Goal: Transaction & Acquisition: Download file/media

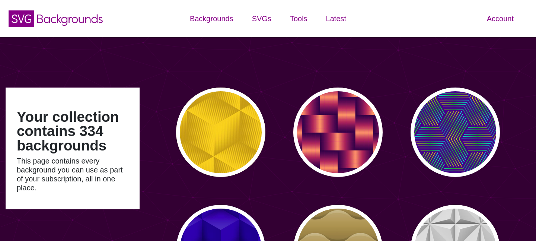
type input "#450057"
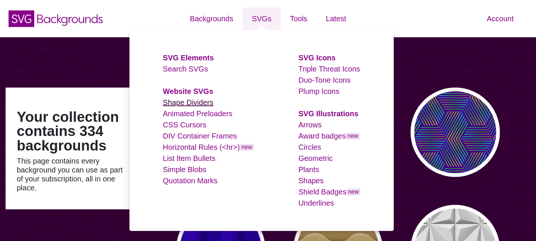
click at [185, 104] on link "Shape Dividers" at bounding box center [188, 102] width 51 height 8
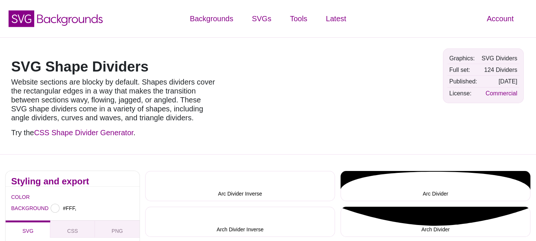
type input "#FFFFFF"
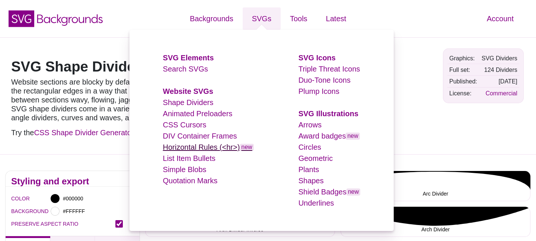
click at [197, 149] on link "Horizontal Rules (<hr>) new" at bounding box center [208, 147] width 91 height 8
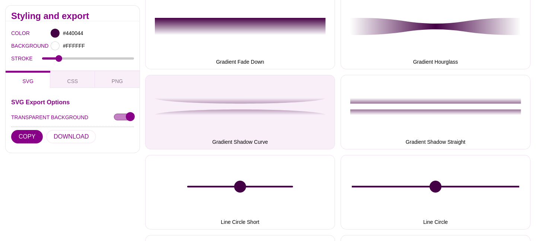
scroll to position [1216, 0]
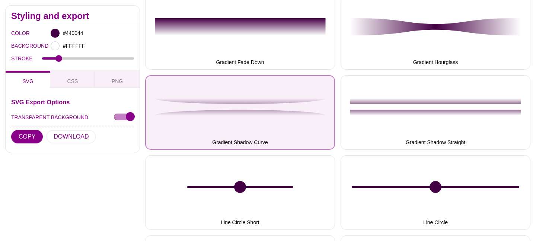
click at [258, 118] on button "Gradient Shadow Curve" at bounding box center [240, 112] width 190 height 74
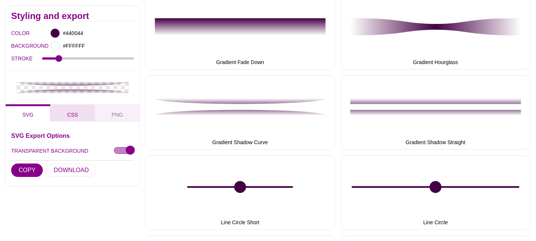
click at [81, 116] on button "CSS" at bounding box center [72, 112] width 45 height 17
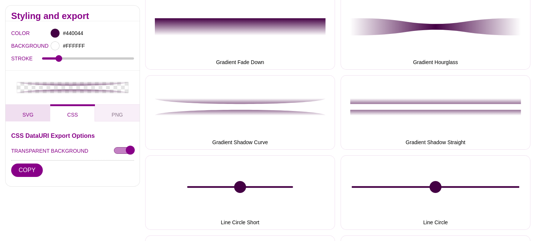
click at [34, 121] on button "SVG" at bounding box center [28, 112] width 45 height 17
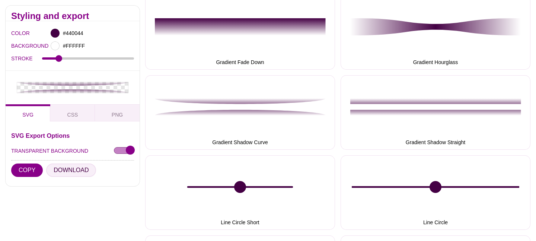
click at [79, 169] on button "DOWNLOAD" at bounding box center [71, 169] width 50 height 13
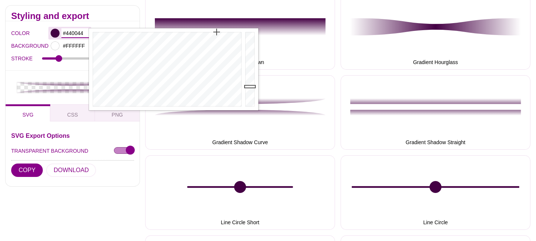
click at [70, 32] on input "#440044" at bounding box center [75, 33] width 28 height 10
click at [74, 33] on input "#440044" at bounding box center [75, 33] width 28 height 10
click at [68, 47] on input "#FFFFFF" at bounding box center [75, 46] width 28 height 10
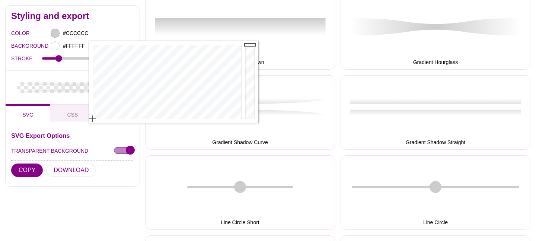
click at [104, 33] on div "#CCCCCC" at bounding box center [91, 33] width 86 height 13
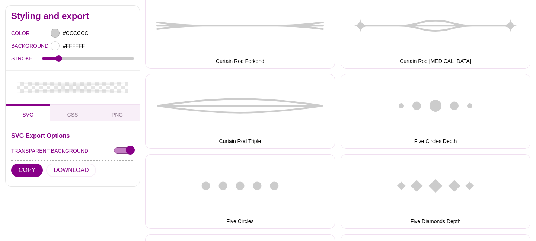
scroll to position [576, 0]
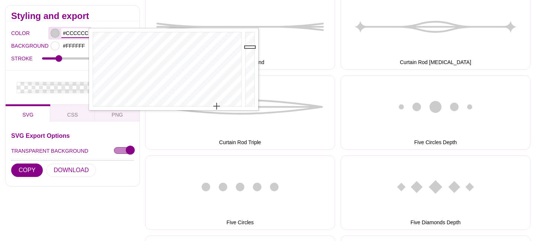
click at [78, 33] on input "#CCCCCC" at bounding box center [75, 33] width 28 height 10
click at [78, 34] on input "#CCCCCC" at bounding box center [75, 33] width 28 height 10
type input "#DDDDDD"
click at [68, 68] on div "COLOR #DDDDDD BACKGROUND #FFFFFF STROKE 2" at bounding box center [73, 45] width 134 height 49
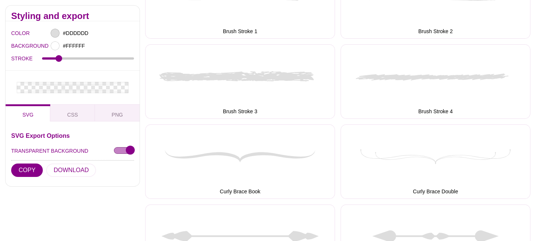
scroll to position [205, 0]
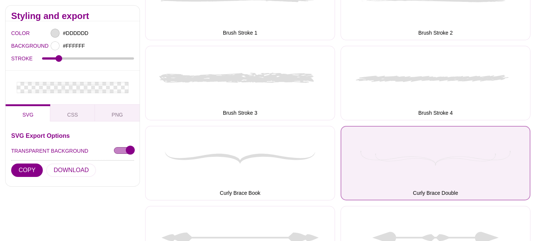
click at [392, 163] on button "Curly Brace Double" at bounding box center [435, 163] width 190 height 74
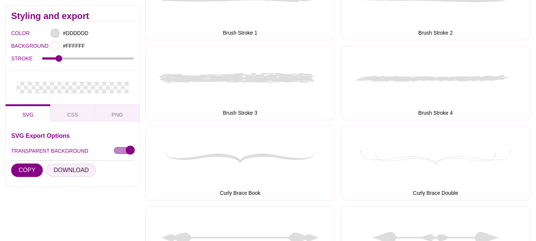
click at [64, 170] on button "DOWNLOAD" at bounding box center [71, 169] width 50 height 13
click at [61, 118] on button "CSS" at bounding box center [72, 112] width 45 height 17
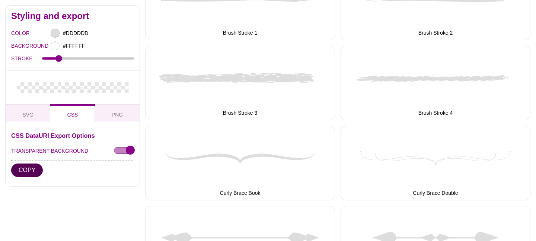
click at [33, 171] on button "COPY" at bounding box center [27, 169] width 32 height 13
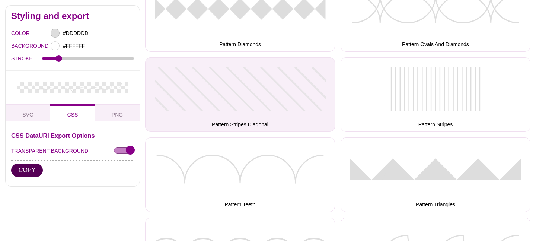
scroll to position [2102, 0]
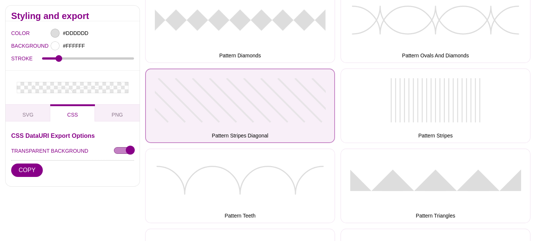
click at [278, 103] on button "Pattern Stripes Diagonal" at bounding box center [240, 105] width 190 height 74
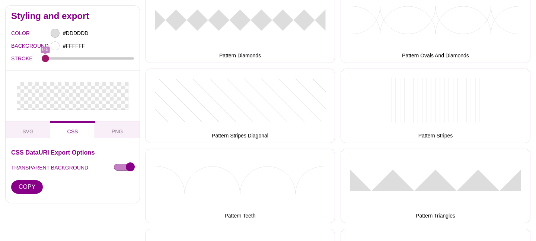
drag, startPoint x: 60, startPoint y: 60, endPoint x: 29, endPoint y: 60, distance: 31.3
type input "0.5"
click at [42, 60] on input "STROKE" at bounding box center [88, 58] width 92 height 3
click at [74, 34] on input "#DDDDDD" at bounding box center [75, 33] width 28 height 10
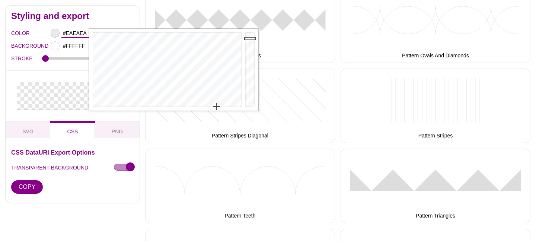
click at [250, 38] on div at bounding box center [250, 70] width 15 height 82
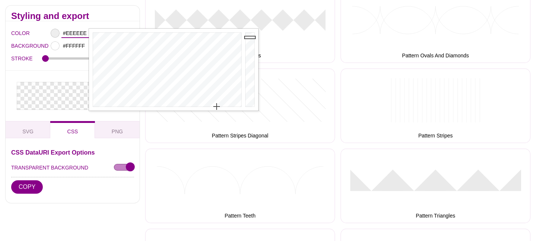
click at [250, 37] on div at bounding box center [250, 70] width 15 height 82
type input "#F2F2F2"
click at [250, 36] on div at bounding box center [250, 70] width 15 height 82
click at [69, 66] on div "COLOR #F2F2F2 BACKGROUND #FFFFFF STROKE 0.5" at bounding box center [73, 45] width 134 height 49
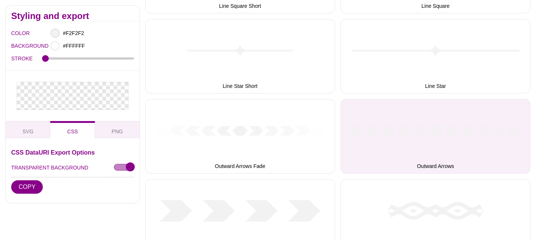
scroll to position [1743, 0]
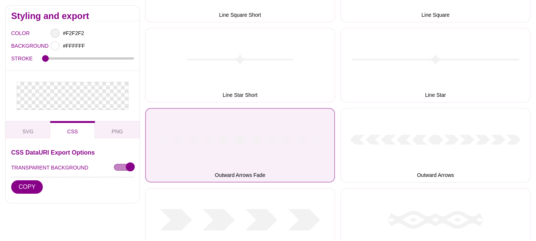
click at [278, 144] on button "Outward Arrows Fade" at bounding box center [240, 145] width 190 height 74
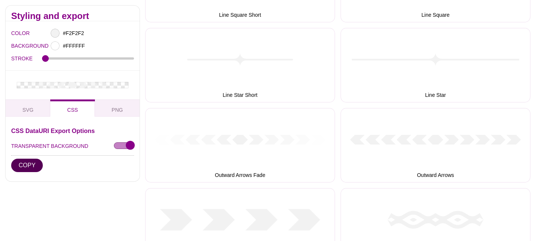
click at [33, 161] on button "COPY" at bounding box center [27, 165] width 32 height 13
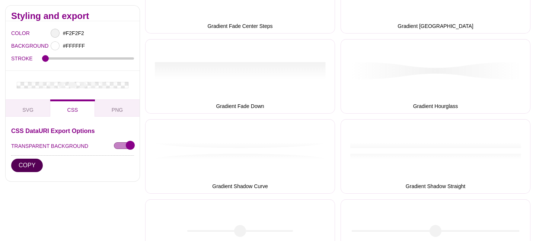
scroll to position [1171, 0]
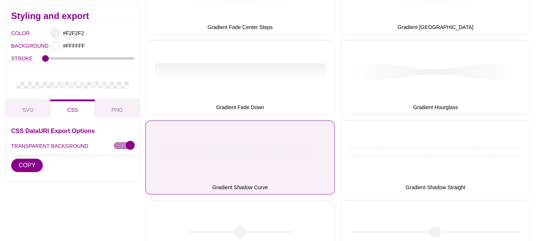
click at [292, 158] on button "Gradient Shadow Curve" at bounding box center [240, 157] width 190 height 74
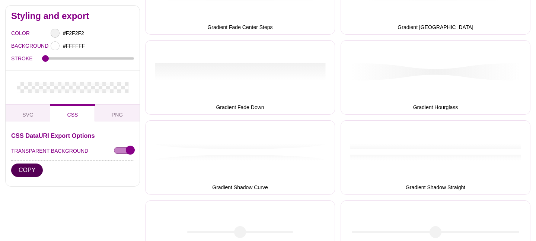
click at [32, 169] on button "COPY" at bounding box center [27, 169] width 32 height 13
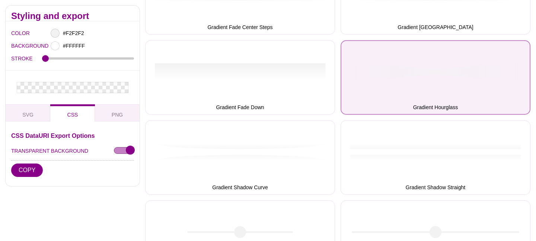
click at [453, 76] on button "Gradient Hourglass" at bounding box center [435, 77] width 190 height 74
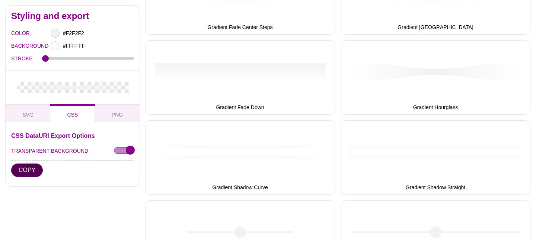
click at [25, 171] on button "COPY" at bounding box center [27, 169] width 32 height 13
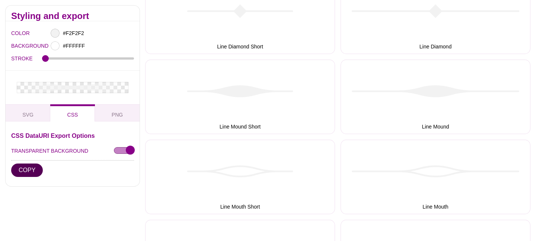
scroll to position [1472, 0]
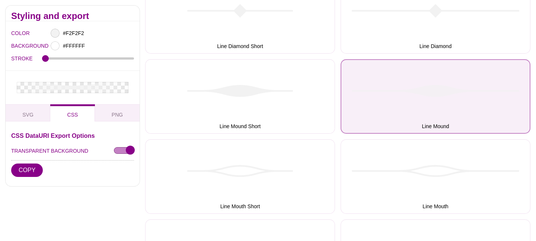
click at [430, 102] on button "Line Mound" at bounding box center [435, 96] width 190 height 74
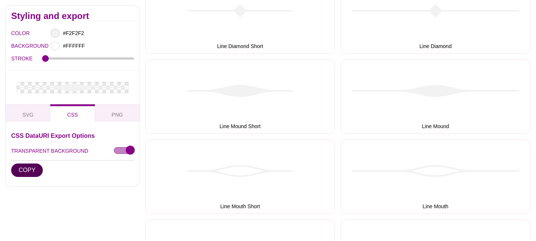
click at [33, 170] on button "COPY" at bounding box center [27, 169] width 32 height 13
drag, startPoint x: 45, startPoint y: 56, endPoint x: 80, endPoint y: 60, distance: 35.9
click at [80, 60] on input "STROKE" at bounding box center [88, 58] width 92 height 3
drag, startPoint x: 80, startPoint y: 60, endPoint x: 38, endPoint y: 62, distance: 42.9
type input "0.5"
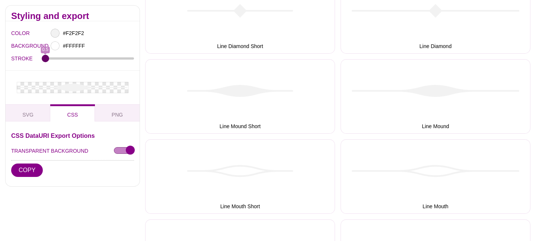
click at [42, 60] on input "STROKE" at bounding box center [88, 58] width 92 height 3
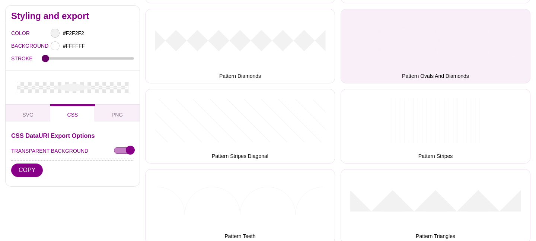
scroll to position [2084, 0]
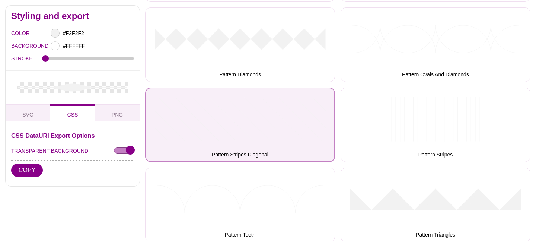
click at [193, 124] on button "Pattern Stripes Diagonal" at bounding box center [240, 124] width 190 height 74
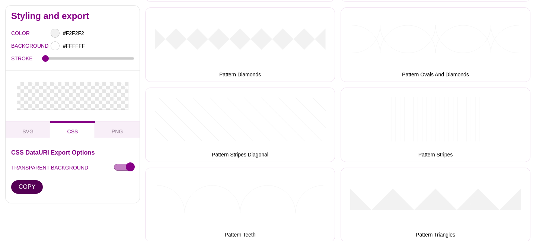
click at [34, 187] on button "COPY" at bounding box center [27, 186] width 32 height 13
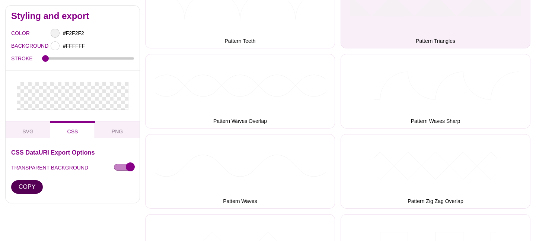
scroll to position [2278, 0]
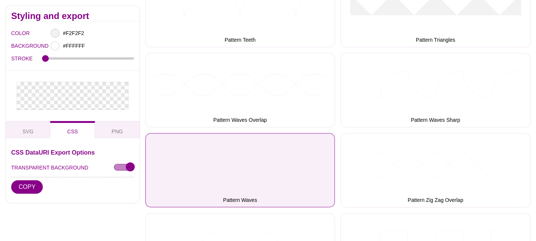
click at [274, 160] on button "Pattern Waves" at bounding box center [240, 170] width 190 height 74
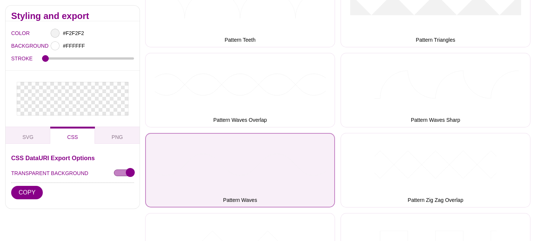
click at [244, 161] on button "Pattern Waves" at bounding box center [240, 170] width 190 height 74
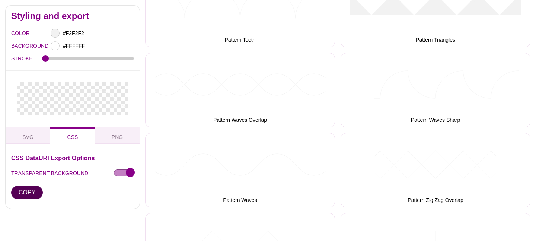
click at [36, 193] on button "COPY" at bounding box center [27, 192] width 32 height 13
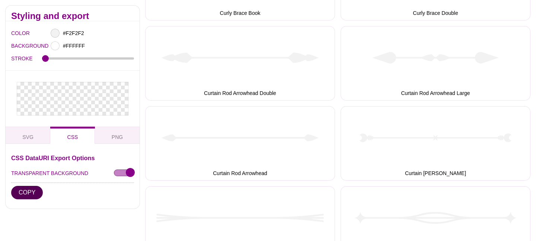
scroll to position [0, 0]
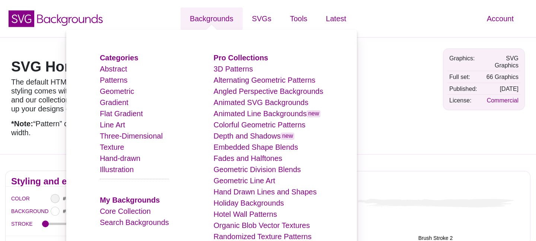
click at [109, 97] on li "Gradient" at bounding box center [134, 102] width 69 height 11
click at [303, 191] on link "Hand Drawn Lines and Shapes" at bounding box center [265, 192] width 103 height 8
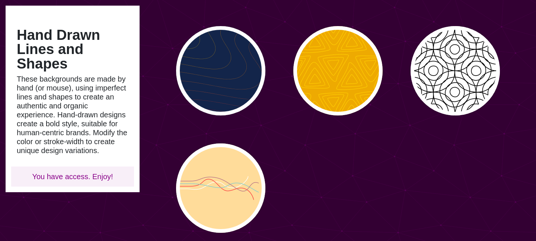
scroll to position [415, 0]
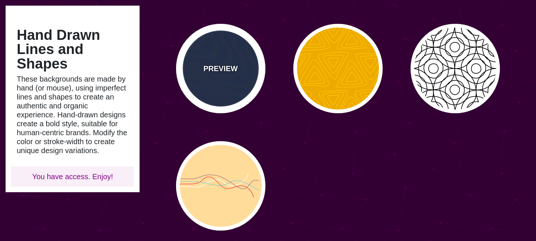
click at [194, 73] on div "PREVIEW" at bounding box center [220, 68] width 89 height 89
type input "#13254A"
type input "#FFFF00"
type input "#AA0033"
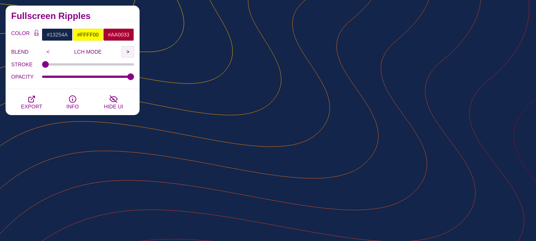
click at [128, 49] on input ">" at bounding box center [128, 51] width 12 height 11
click at [64, 33] on input "#13254A" at bounding box center [57, 34] width 31 height 13
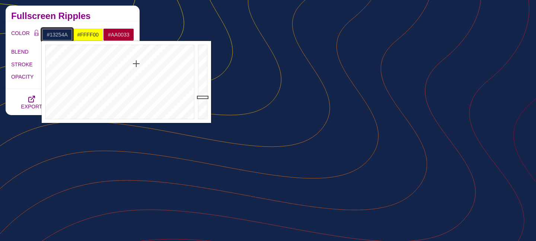
click at [63, 35] on input "#13254A" at bounding box center [57, 34] width 31 height 13
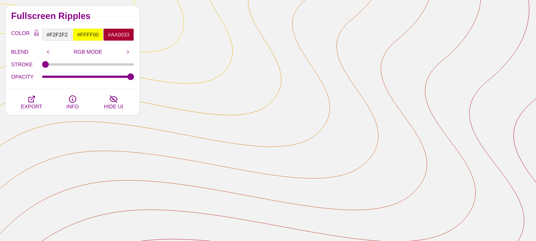
click at [96, 16] on h2 "Fullscreen Ripples" at bounding box center [72, 16] width 123 height 6
click at [62, 35] on input "#F2F2F2" at bounding box center [57, 34] width 31 height 13
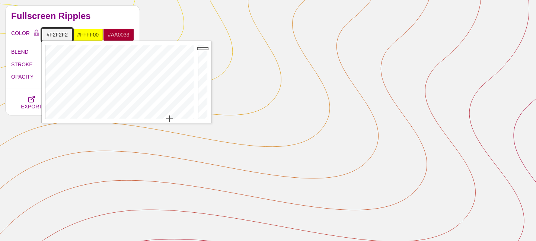
click at [62, 35] on input "#F2F2F2" at bounding box center [57, 34] width 31 height 13
type input "#FFFFFF"
click at [86, 35] on input "#FFFF00" at bounding box center [88, 34] width 31 height 13
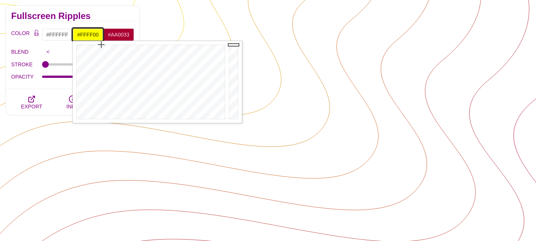
click at [88, 35] on input "#FFFF00" at bounding box center [88, 34] width 31 height 13
type input "#F2F2F2"
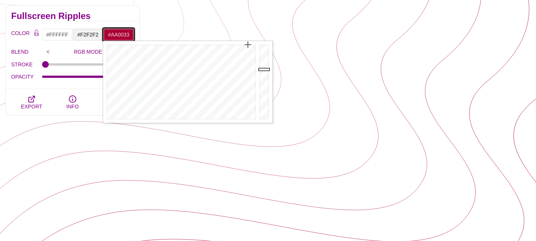
click at [116, 34] on input "#AA0033" at bounding box center [118, 34] width 31 height 13
click at [120, 34] on input "#AA0033" at bounding box center [118, 34] width 31 height 13
type input "#CCCCCC"
click at [87, 37] on input "#F2F2F2" at bounding box center [88, 34] width 31 height 13
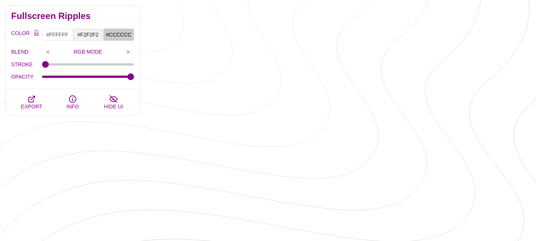
click at [57, 86] on div "COLOR #FFFFFF #F2F2F2 #CCCCCC #444444 #555555 #666666 #777777 #888888 #999999 B…" at bounding box center [73, 55] width 134 height 68
click at [52, 52] on input "<" at bounding box center [48, 51] width 12 height 11
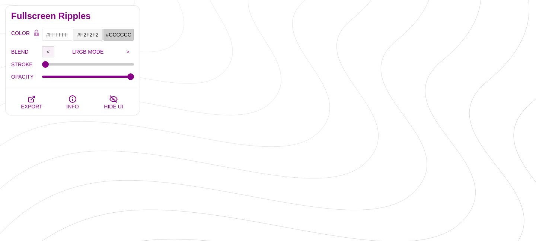
click at [52, 52] on input "<" at bounding box center [48, 51] width 12 height 11
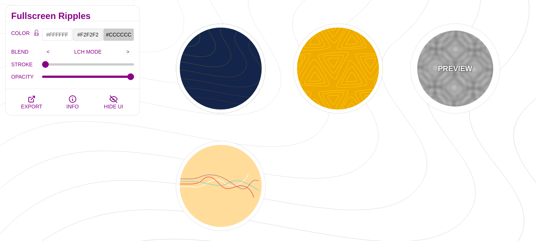
click at [469, 61] on div "PREVIEW" at bounding box center [454, 68] width 89 height 89
type input "#000000"
type input "0"
type input "0.25"
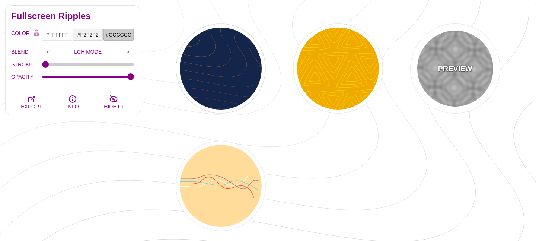
type input "5"
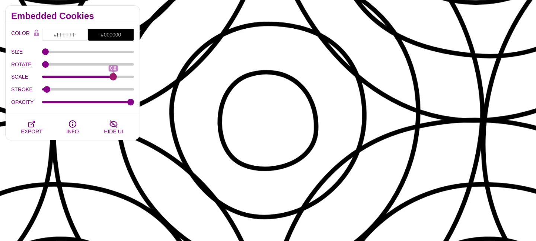
drag, startPoint x: 65, startPoint y: 77, endPoint x: 113, endPoint y: 79, distance: 48.4
click at [113, 78] on input "SCALE" at bounding box center [88, 76] width 92 height 3
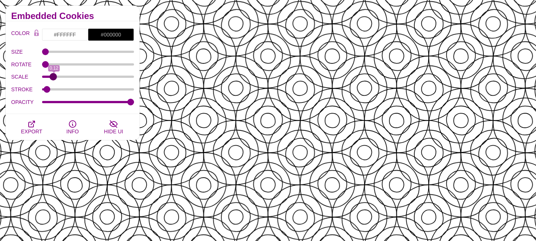
type input "0.11"
drag, startPoint x: 114, startPoint y: 78, endPoint x: 53, endPoint y: 82, distance: 61.2
click at [53, 83] on div "SCALE 0.12" at bounding box center [72, 77] width 123 height 13
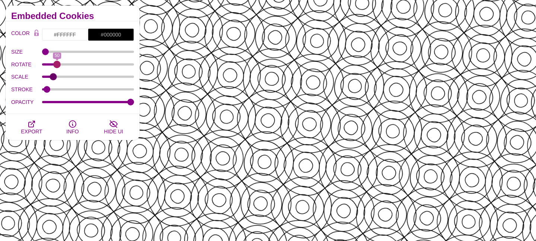
drag, startPoint x: 46, startPoint y: 63, endPoint x: 57, endPoint y: 65, distance: 11.3
type input "50"
click at [57, 65] on input "ROTATE" at bounding box center [88, 64] width 92 height 3
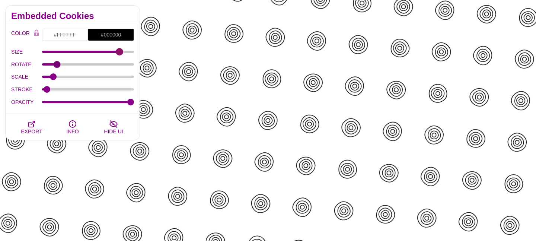
drag, startPoint x: 43, startPoint y: 51, endPoint x: 119, endPoint y: 54, distance: 76.0
type input "87"
click at [119, 53] on input "SIZE" at bounding box center [88, 51] width 92 height 3
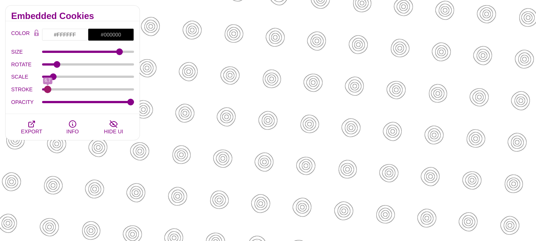
drag, startPoint x: 45, startPoint y: 90, endPoint x: 48, endPoint y: 93, distance: 4.0
type input "6.7"
click at [48, 91] on input "STROKE" at bounding box center [88, 89] width 92 height 3
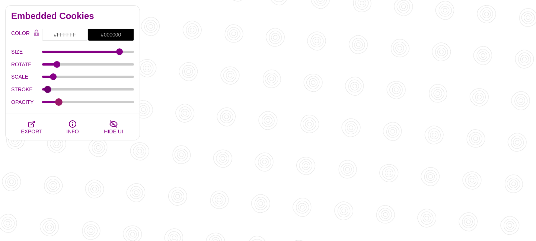
drag, startPoint x: 84, startPoint y: 102, endPoint x: 59, endPoint y: 105, distance: 25.0
type input "0.16"
click at [59, 103] on input "OPACITY" at bounding box center [88, 101] width 92 height 3
drag, startPoint x: 54, startPoint y: 75, endPoint x: 68, endPoint y: 75, distance: 14.5
type input "0.29"
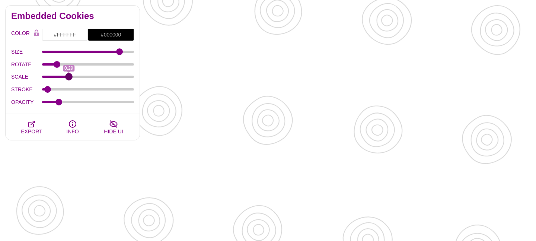
click at [68, 75] on input "SCALE" at bounding box center [88, 76] width 92 height 3
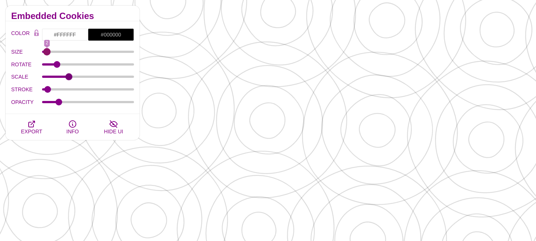
drag, startPoint x: 108, startPoint y: 50, endPoint x: 47, endPoint y: 61, distance: 62.8
type input "2"
click at [47, 53] on input "SIZE" at bounding box center [88, 51] width 92 height 3
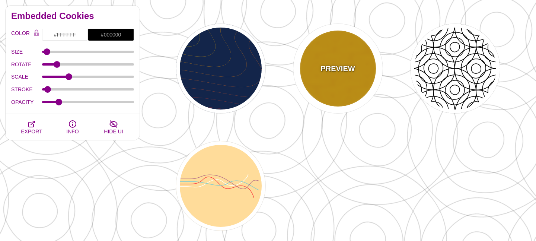
click at [345, 76] on div "PREVIEW" at bounding box center [337, 68] width 89 height 89
type input "#EEAA00"
type input "#FFCC00"
type input "0"
type input "1"
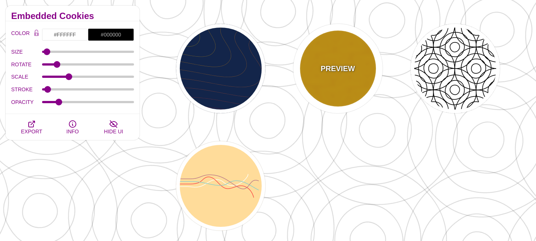
type input "5"
type input "1"
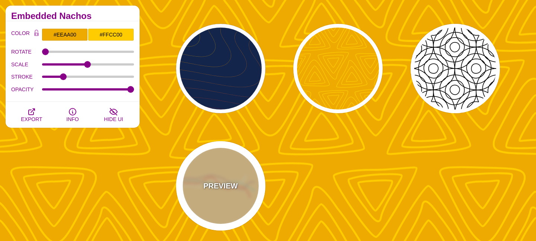
click at [221, 168] on div "PREVIEW" at bounding box center [220, 185] width 89 height 89
type input "#FFDD99"
type input "#FFFFFF"
type input "#FF4444"
type input "#88CCCC"
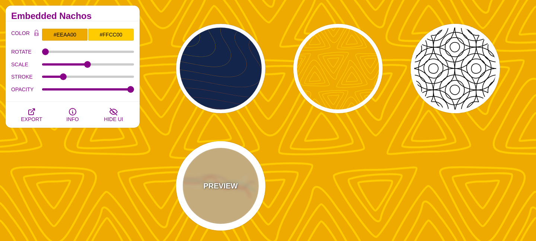
type input "#BB7788"
type input "5"
type input "0"
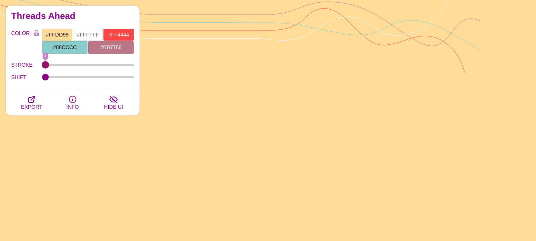
drag, startPoint x: 64, startPoint y: 64, endPoint x: 32, endPoint y: 64, distance: 32.0
type input "1"
click at [42, 64] on input "STROKE" at bounding box center [88, 64] width 92 height 3
drag, startPoint x: 45, startPoint y: 79, endPoint x: 99, endPoint y: 77, distance: 54.4
type input "510"
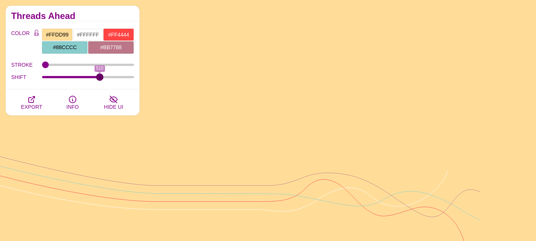
click at [99, 77] on input "SHIFT" at bounding box center [88, 77] width 92 height 3
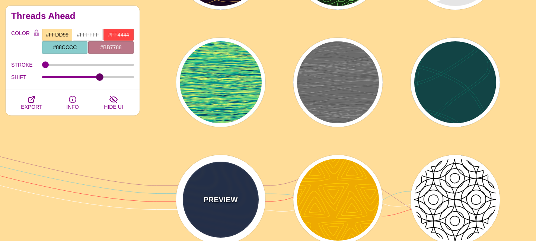
scroll to position [0, 0]
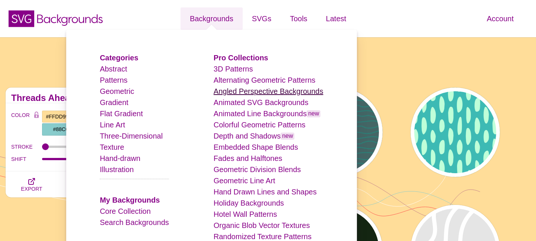
click at [231, 88] on link "Angled Perspective Backgrounds" at bounding box center [269, 91] width 110 height 8
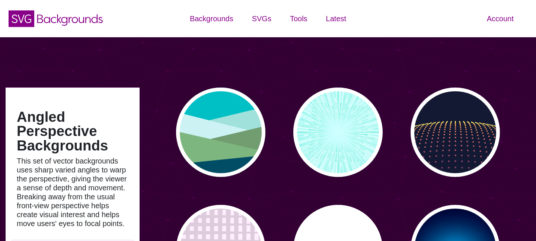
type input "#450057"
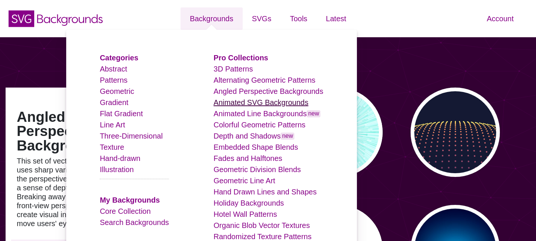
click at [256, 102] on link "Animated SVG Backgrounds" at bounding box center [261, 102] width 95 height 8
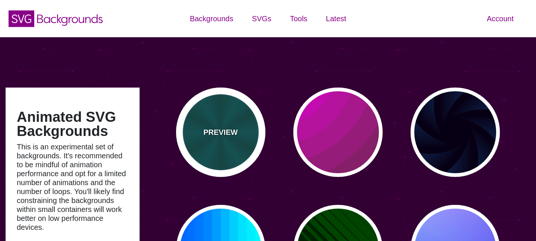
click at [231, 134] on p "PREVIEW" at bounding box center [220, 132] width 34 height 11
type input "#004444"
type input "#006666"
type input "5"
type input "0.2"
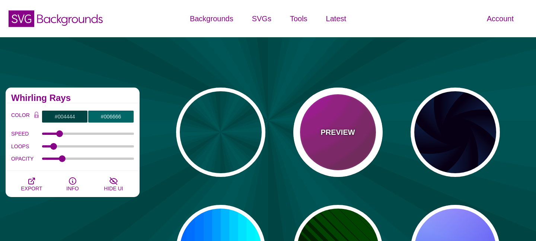
click at [328, 131] on p "PREVIEW" at bounding box center [337, 132] width 34 height 11
type input "#442233"
type input "#DD00DD"
type input "0"
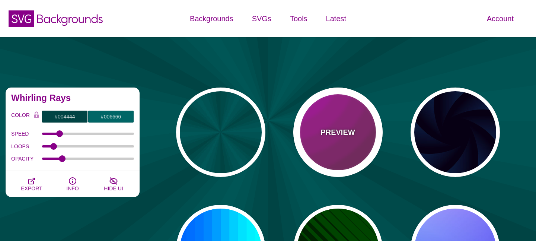
type input "5"
type input "0.2"
type input "0"
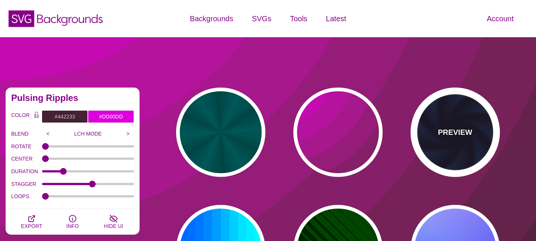
click at [459, 134] on p "PREVIEW" at bounding box center [455, 132] width 34 height 11
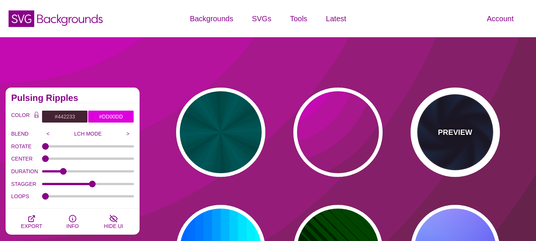
type input "#070014"
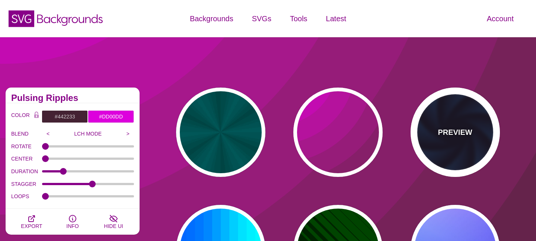
type input "#113366"
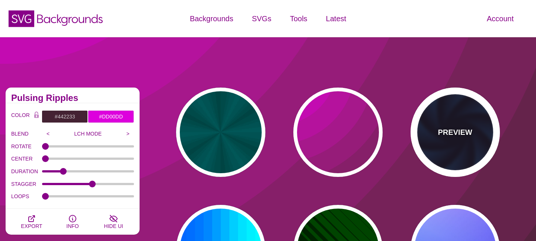
type input "#99FFFF"
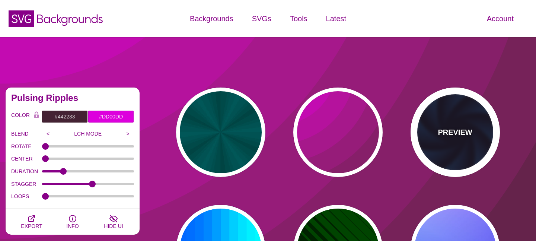
type input "1"
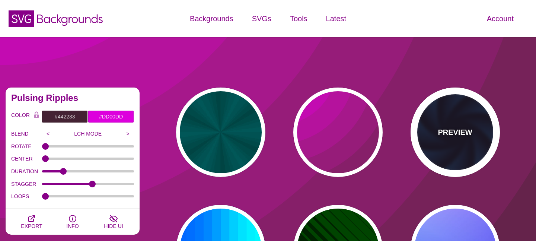
type input "1"
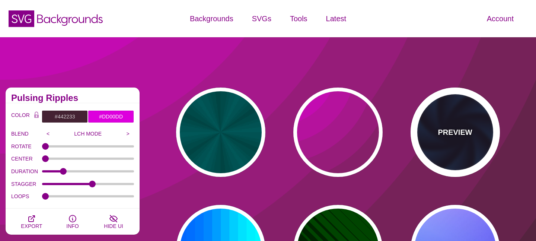
type input "12"
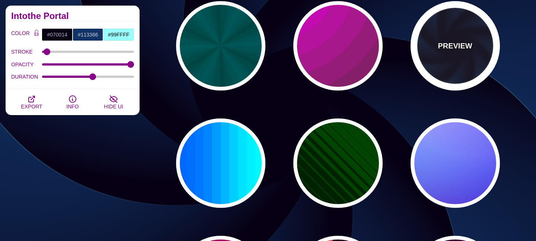
scroll to position [101, 0]
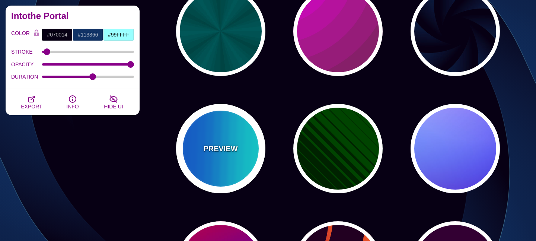
click at [214, 141] on div "PREVIEW" at bounding box center [220, 148] width 89 height 89
type input "#00FFFF"
type input "#0066FF"
type input "0.25"
type input "12"
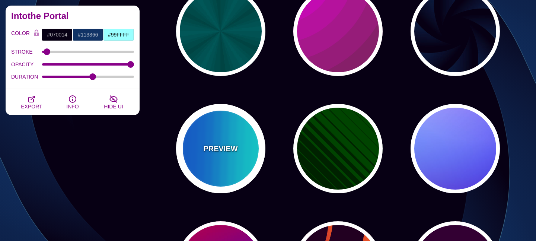
type input "999"
type input "0"
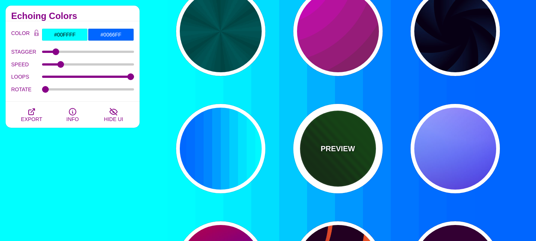
click at [314, 154] on div "PREVIEW" at bounding box center [337, 148] width 89 height 89
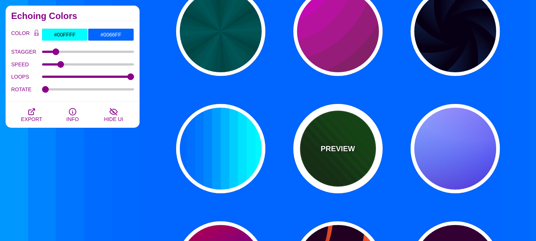
type input "#002200"
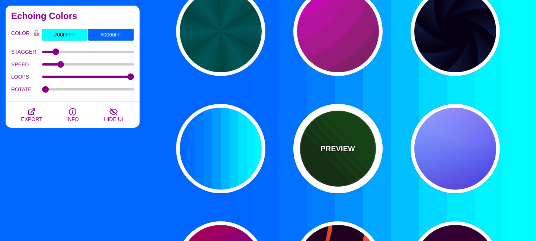
type input "#004400"
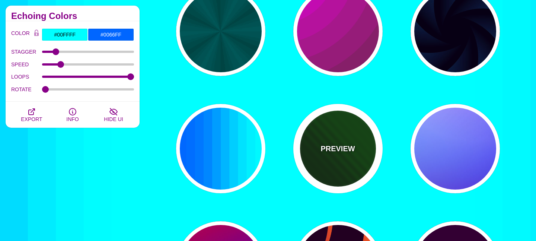
type input "0"
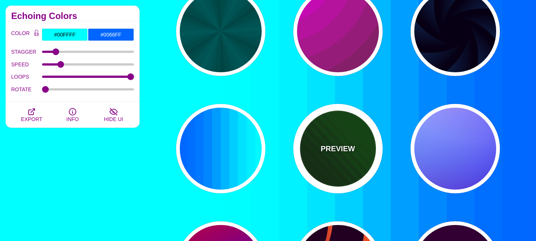
type input "1"
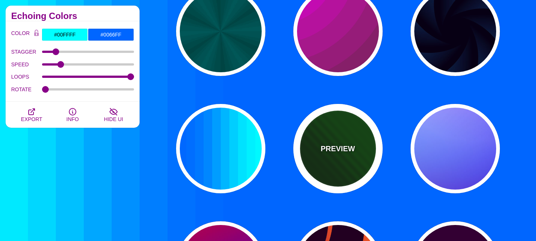
type input "5"
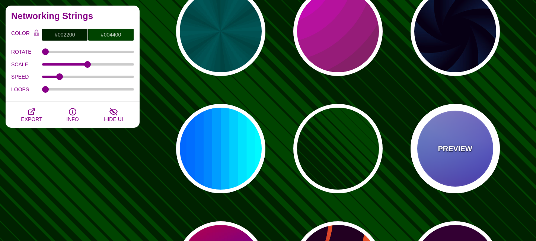
click at [454, 151] on p "PREVIEW" at bounding box center [455, 148] width 34 height 11
type input "#0000FF"
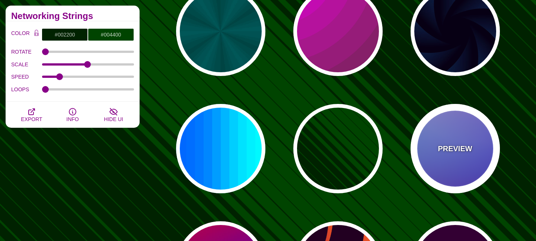
type input "#0099FF"
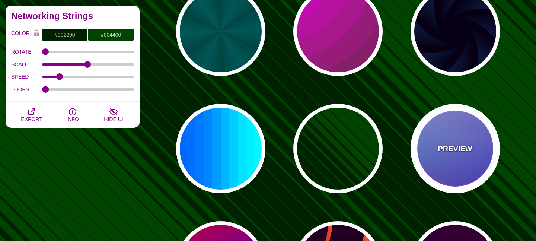
type input "#FFFFFF"
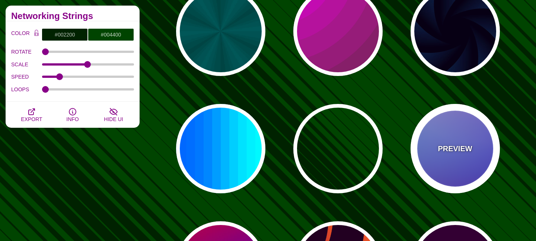
type input "#FF99FF"
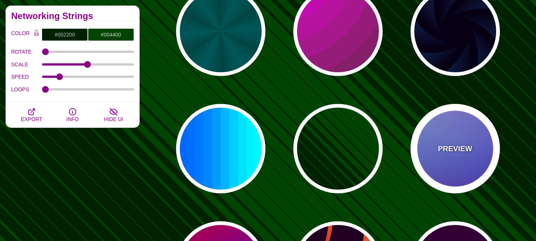
type input "#880088"
type input "12"
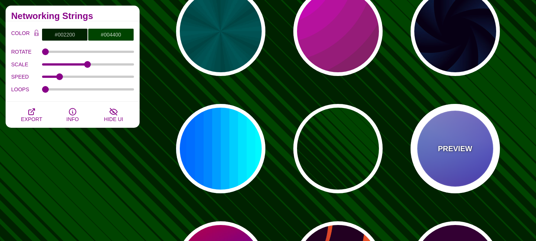
type input "0"
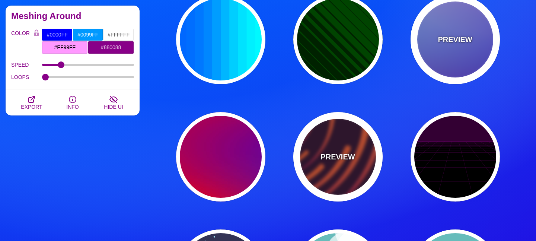
scroll to position [211, 0]
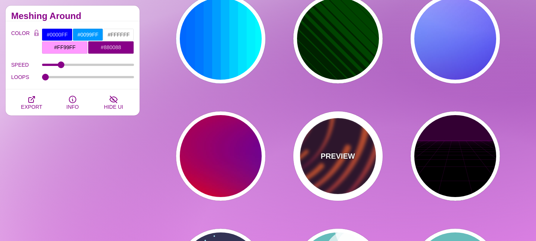
click at [339, 165] on div "PREVIEW" at bounding box center [337, 155] width 89 height 89
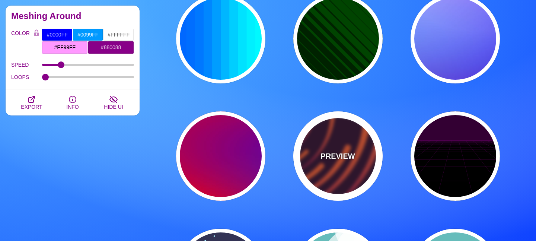
type input "#220022"
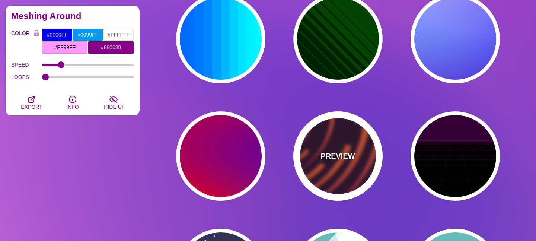
type input "#EE5522"
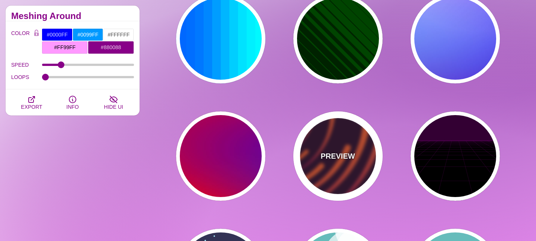
type input "#220022"
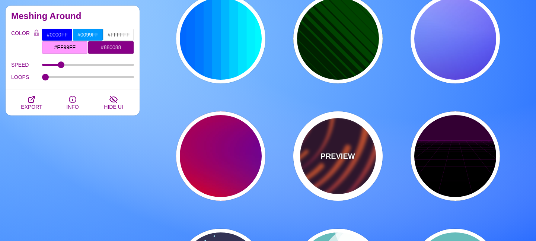
type input "50"
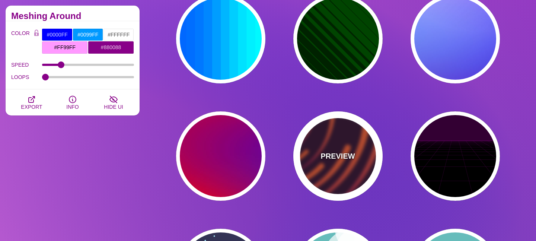
type input "99"
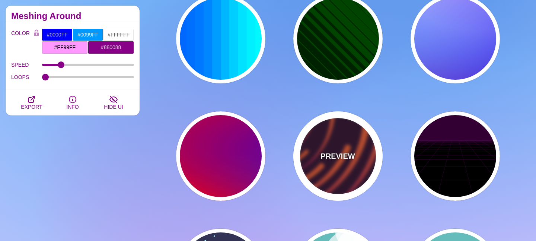
type input "0"
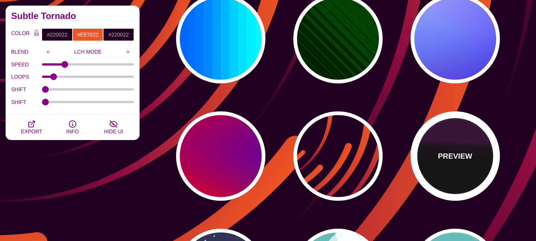
click at [450, 150] on p "PREVIEW" at bounding box center [455, 155] width 34 height 11
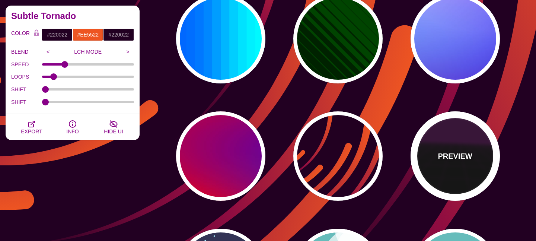
type input "#000000"
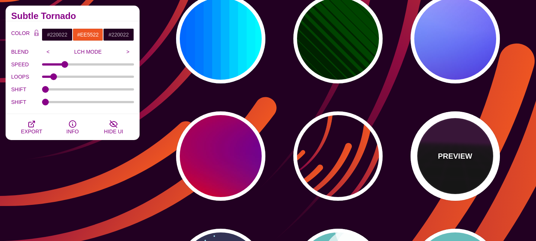
type input "#220022"
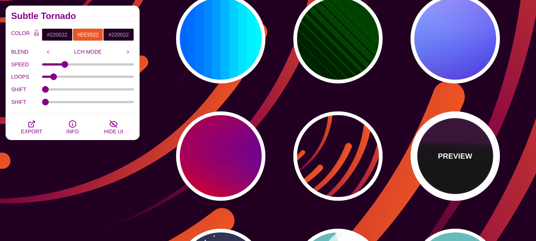
type input "#330033"
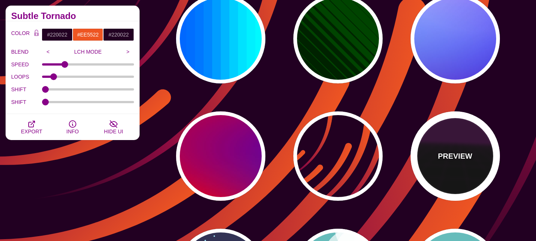
type input "1"
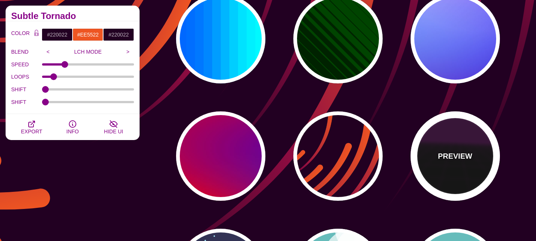
type input "10"
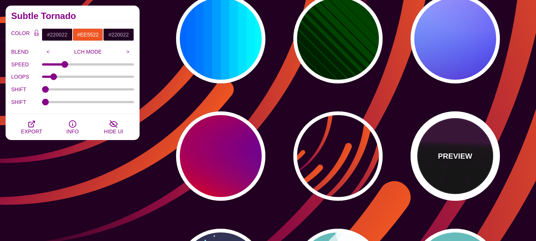
type input "999"
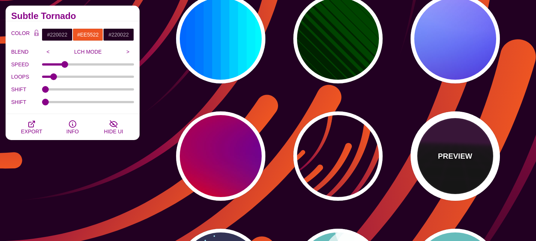
type input "1"
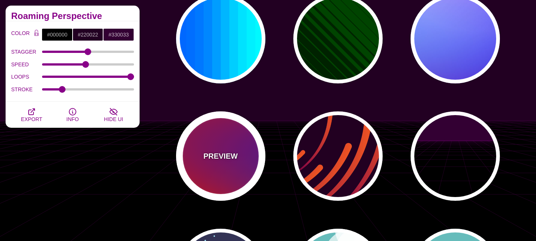
click at [224, 154] on p "PREVIEW" at bounding box center [220, 155] width 34 height 11
type input "#FF0000"
type input "#800080"
type input "#0000FF"
type input "#00EEBB"
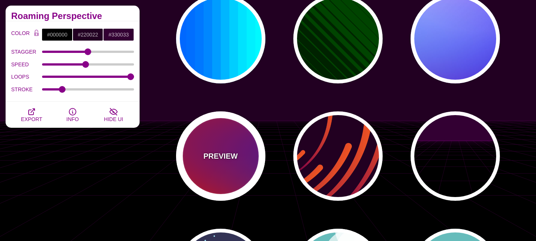
type input "#FFFF00"
type input "#FFA500"
type input "20"
type input "0"
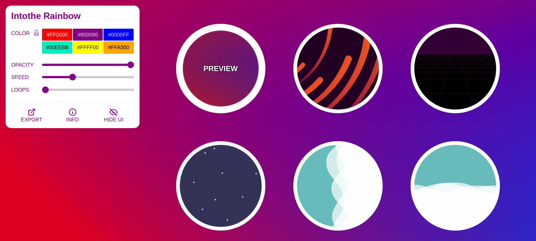
scroll to position [308, 0]
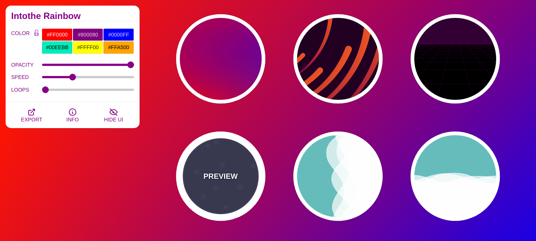
click at [226, 175] on p "PREVIEW" at bounding box center [220, 175] width 34 height 11
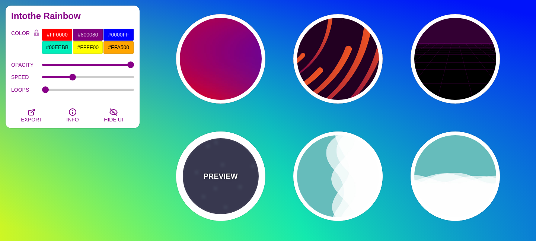
type input "#333355"
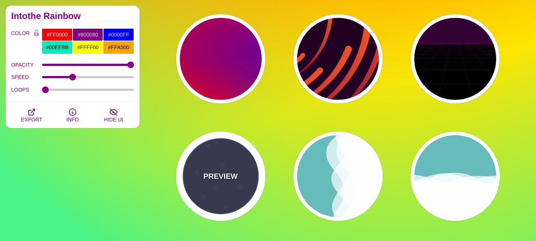
type input "#AAEEFF"
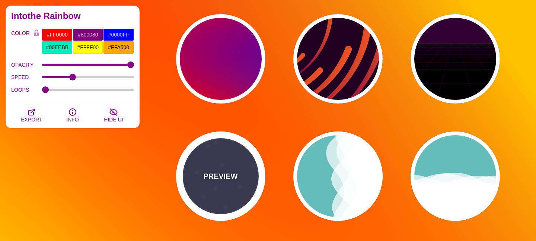
type input "#FFFFFF"
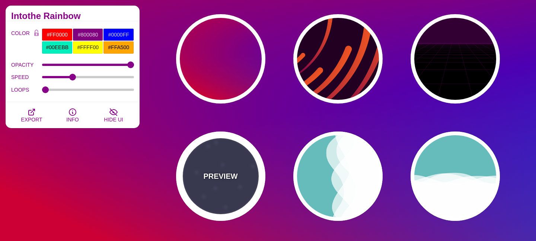
type input "15"
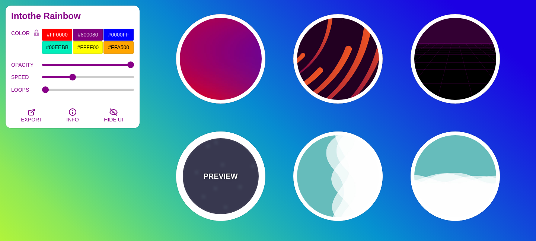
type input "40"
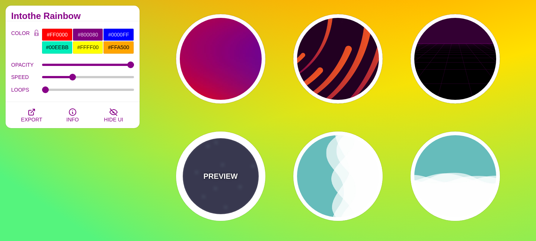
type input "5"
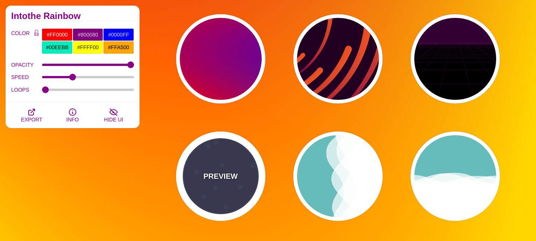
type input "1"
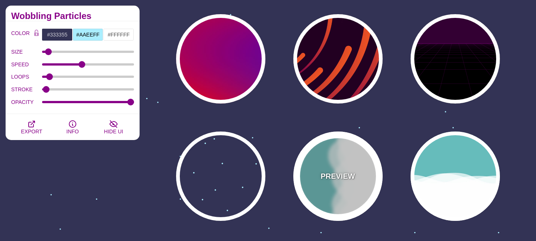
click at [338, 176] on p "PREVIEW" at bounding box center [337, 175] width 34 height 11
type input "#66BBBB"
type input "#FFFFFF"
type input "0"
type input "1"
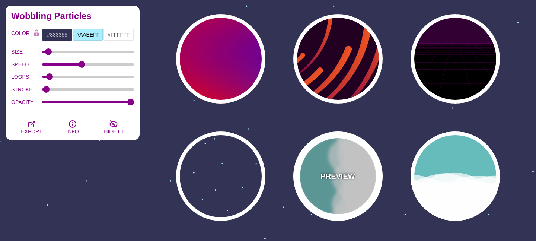
type input "0.7"
type input "56"
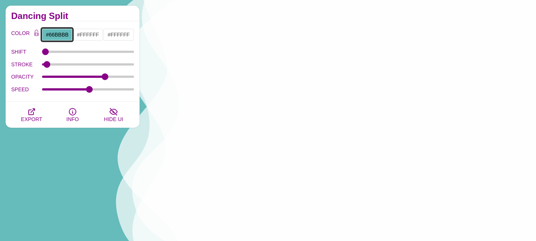
click at [60, 36] on input "#66BBBB" at bounding box center [57, 34] width 31 height 13
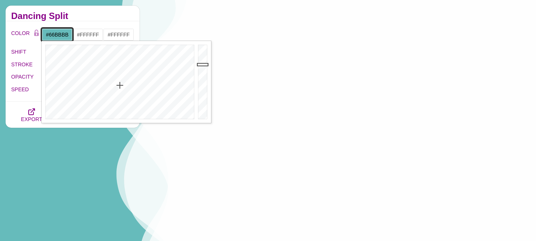
click at [60, 36] on input "#66BBBB" at bounding box center [57, 34] width 31 height 13
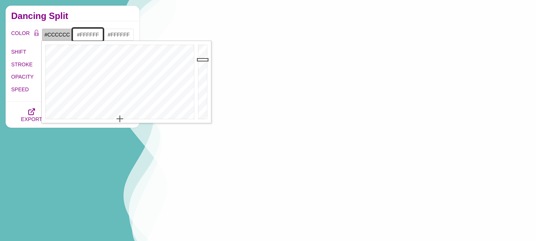
click at [89, 34] on input "#FFFFFF" at bounding box center [88, 34] width 31 height 13
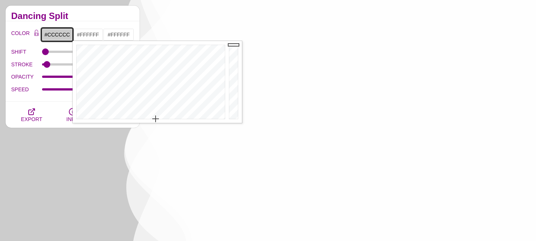
click at [63, 32] on input "#CCCCCC" at bounding box center [57, 34] width 31 height 13
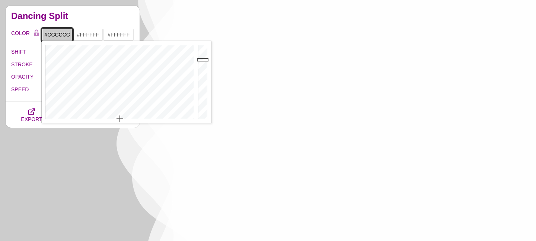
click at [63, 32] on input "#CCCCCC" at bounding box center [57, 34] width 31 height 13
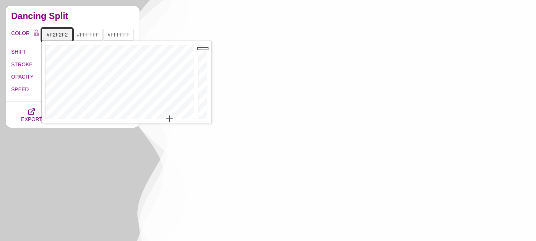
type input "#F2F2F2"
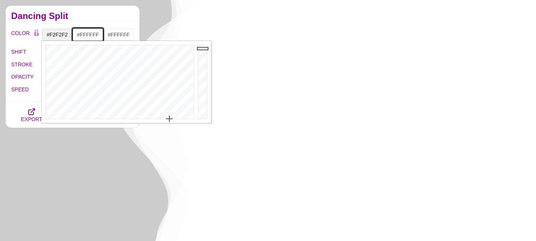
click at [87, 31] on input "#FFFFFF" at bounding box center [88, 34] width 31 height 13
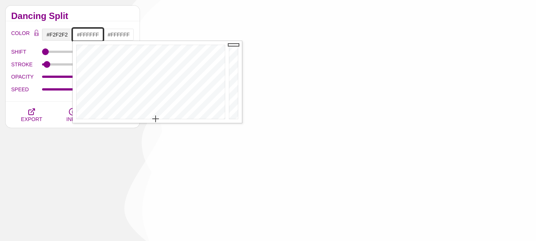
click at [92, 35] on input "#FFFFFF" at bounding box center [88, 34] width 31 height 13
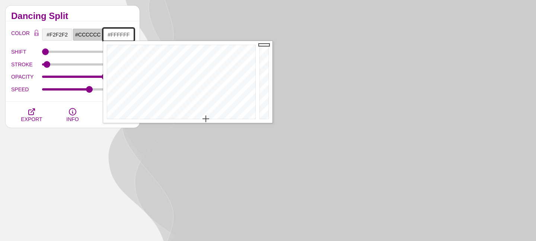
click at [114, 33] on input "#FFFFFF" at bounding box center [118, 34] width 31 height 13
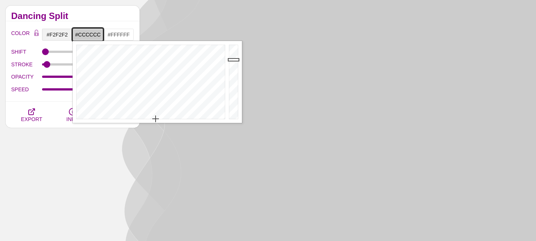
click at [92, 35] on input "#CCCCCC" at bounding box center [88, 34] width 31 height 13
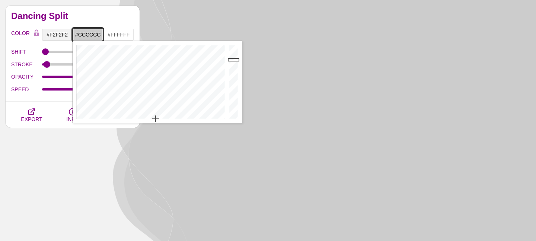
click at [92, 35] on input "#CCCCCC" at bounding box center [88, 34] width 31 height 13
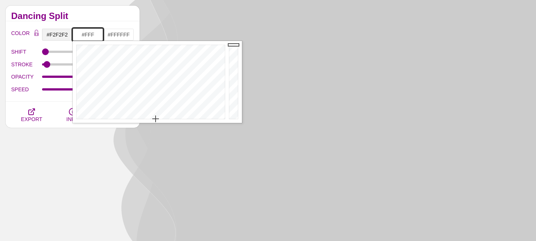
type input "#FFFFFF"
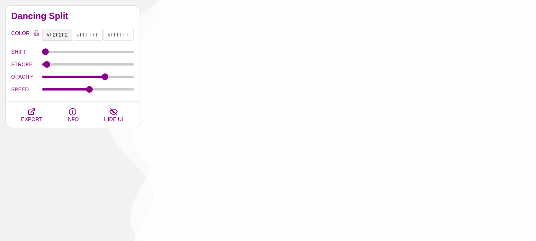
click at [110, 19] on div "Dancing Split" at bounding box center [73, 14] width 134 height 16
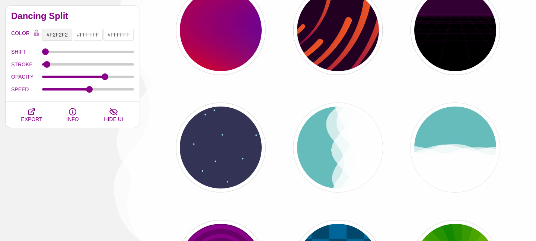
scroll to position [352, 0]
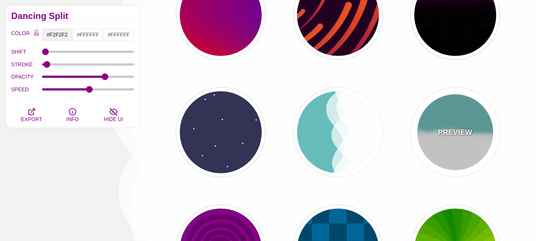
click at [466, 129] on p "PREVIEW" at bounding box center [455, 132] width 34 height 11
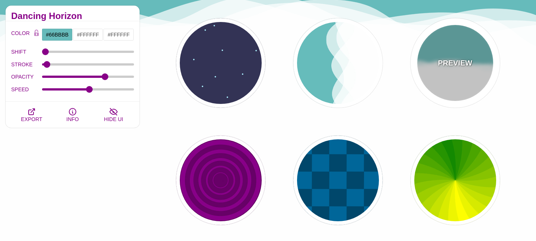
scroll to position [420, 0]
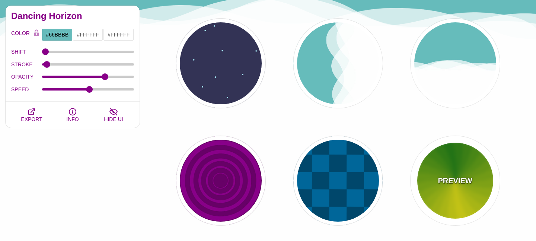
click at [456, 183] on p "PREVIEW" at bounding box center [455, 180] width 34 height 11
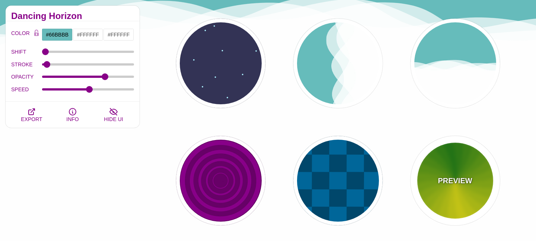
type input "#118800"
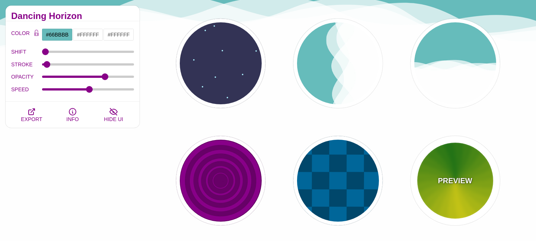
type input "#FFFF00"
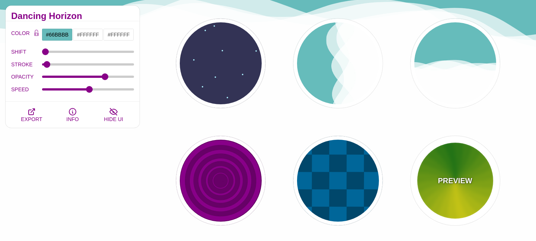
type input "4.8"
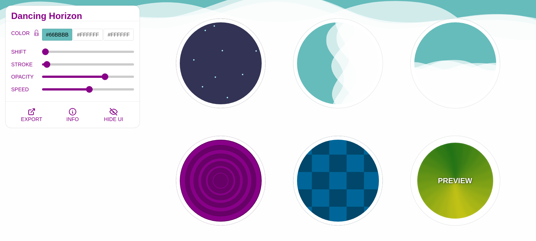
type input "0"
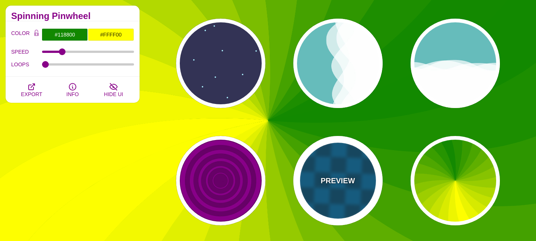
click at [339, 175] on p "PREVIEW" at bounding box center [337, 180] width 34 height 11
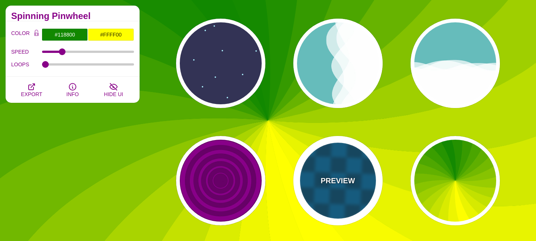
type input "#00476B"
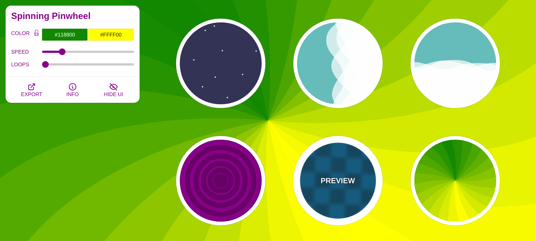
type input "#006699"
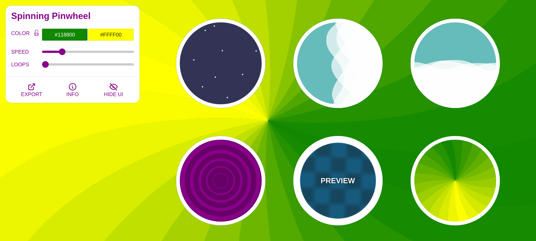
type input "0"
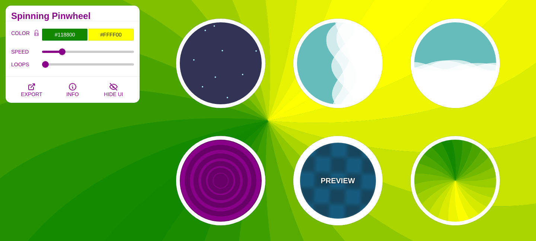
type input "1"
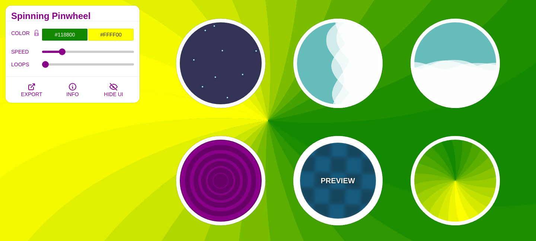
type input "5"
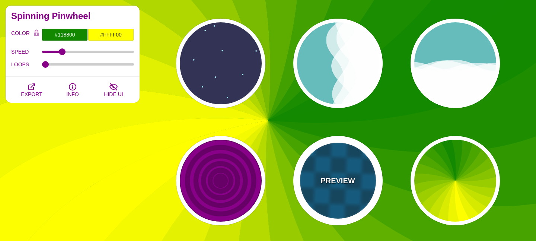
type input "15"
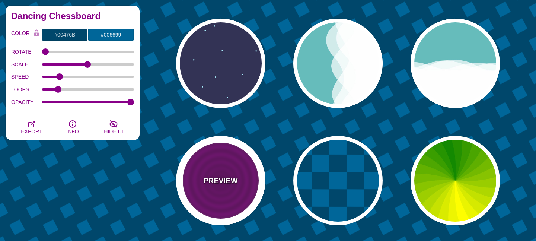
click at [224, 177] on p "PREVIEW" at bounding box center [220, 180] width 34 height 11
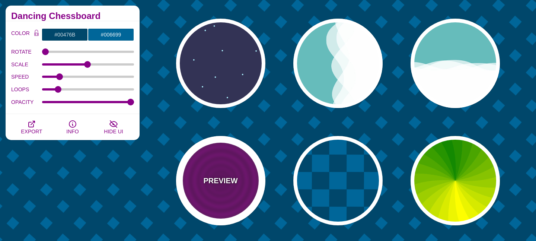
type input "#880088"
type input "#660066"
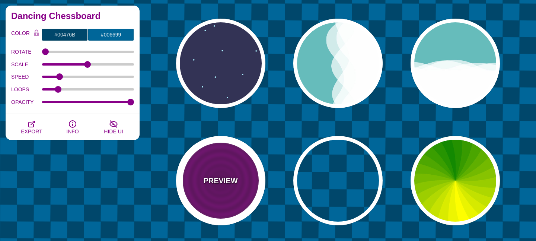
type input "15"
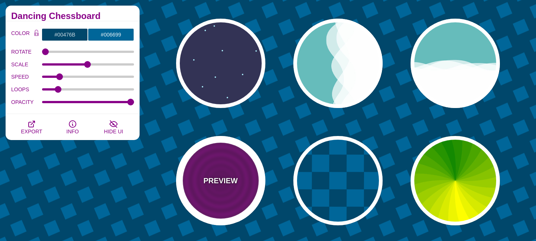
type input "0"
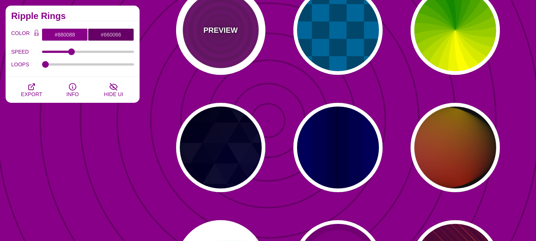
scroll to position [573, 0]
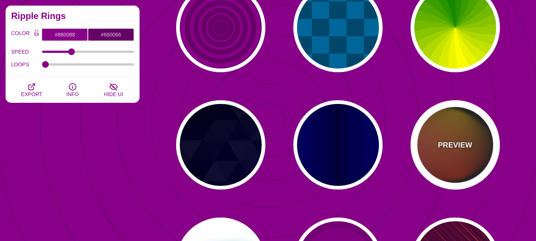
click at [448, 144] on p "PREVIEW" at bounding box center [455, 144] width 34 height 11
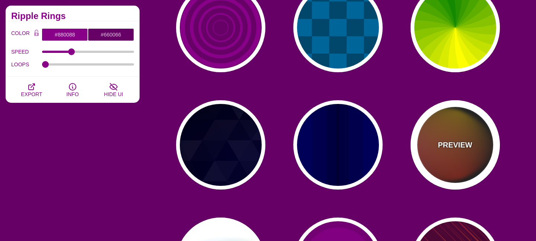
type input "#111111"
type input "#FF00FF"
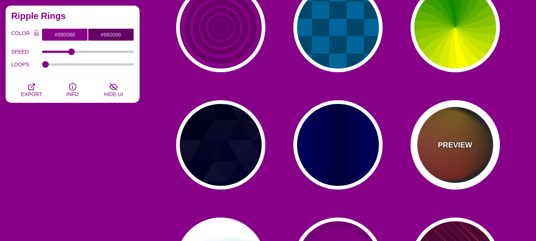
type input "#FFCC00"
type input "#FF2200"
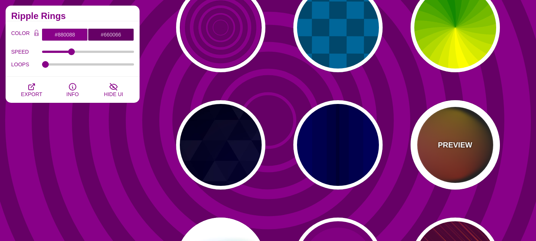
type input "4"
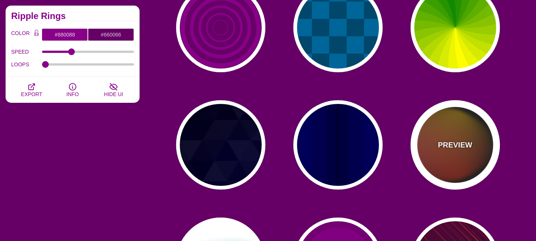
type input "12"
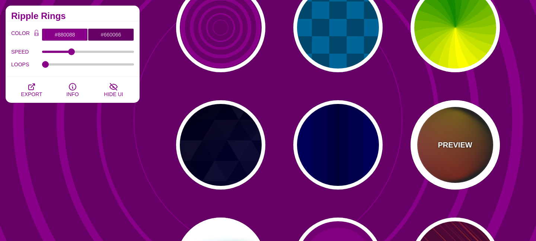
type input "999"
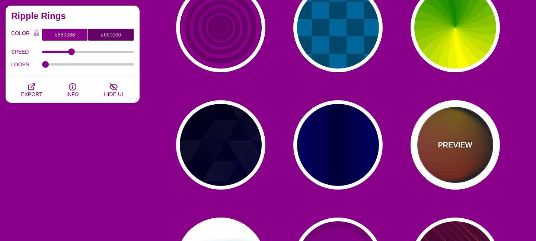
type input "1"
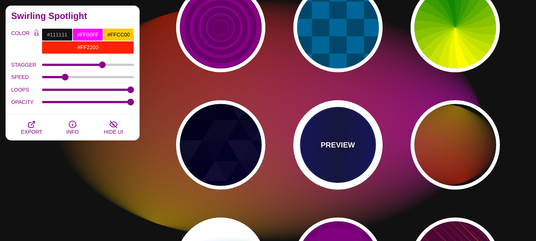
click at [341, 146] on p "PREVIEW" at bounding box center [337, 144] width 34 height 11
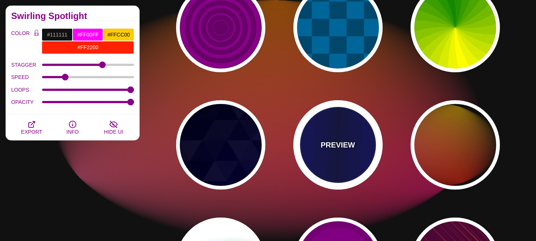
type input "#0000BB"
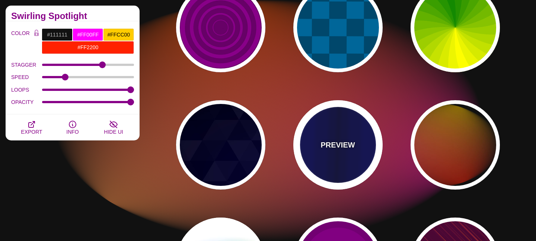
type input "#000033"
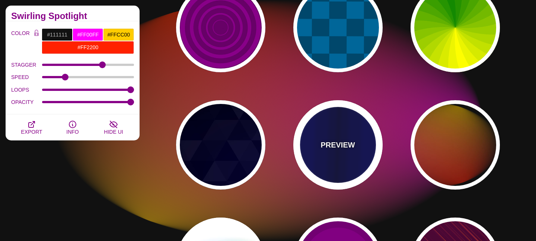
type input "0.5"
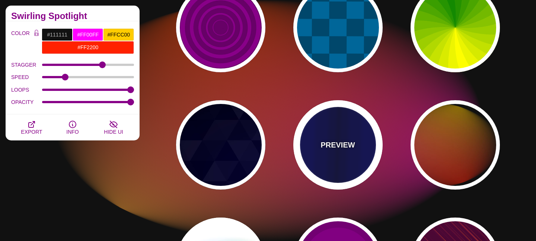
type input "5"
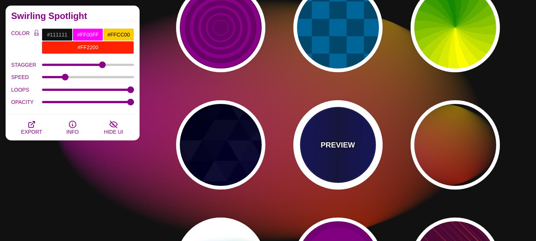
type input "0.1"
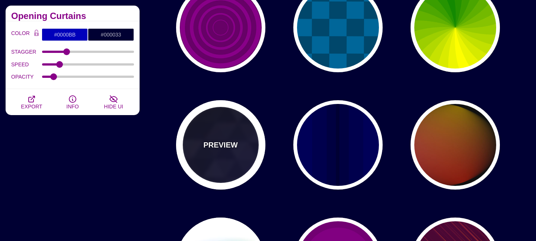
click at [221, 147] on p "PREVIEW" at bounding box center [220, 144] width 34 height 11
type input "#000000"
type input "#880088"
type input "#0000FF"
type input "#006600"
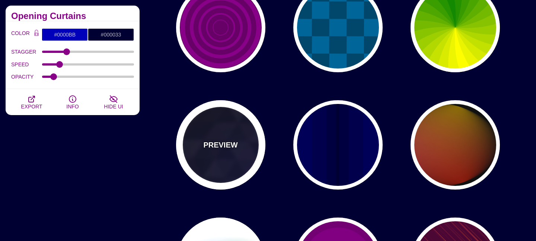
type input "0"
type input "0.4"
type input "5"
type input "15"
type input "0.2"
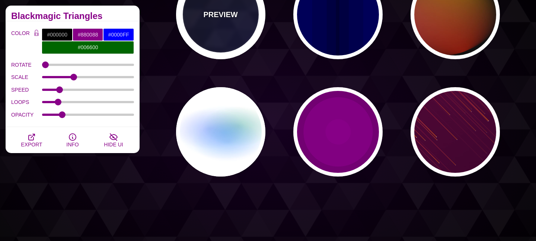
scroll to position [706, 0]
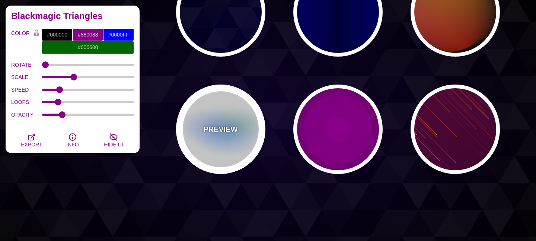
click at [220, 127] on p "PREVIEW" at bounding box center [220, 129] width 34 height 11
type input "#FFFFFF"
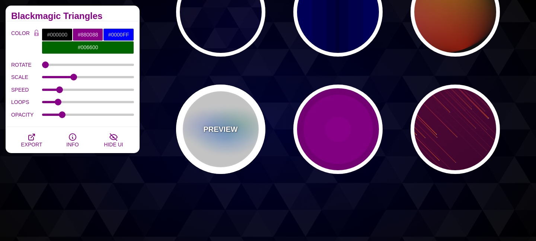
type input "#AA00FF"
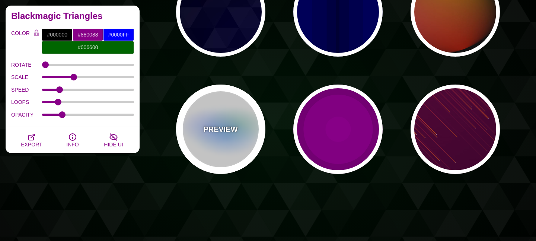
type input "#0088FF"
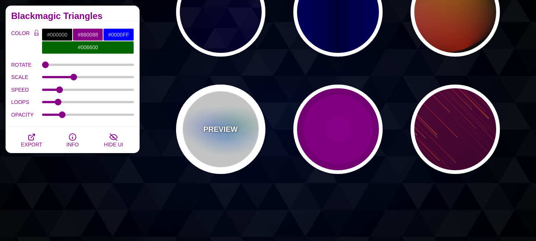
type input "#008800"
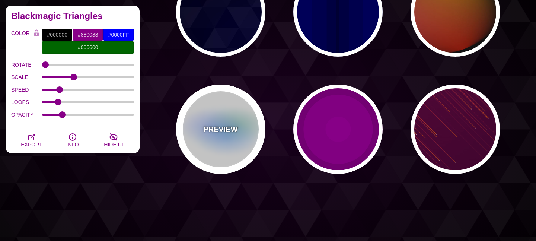
type input "8"
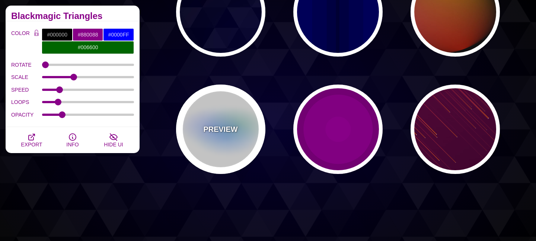
type input "24"
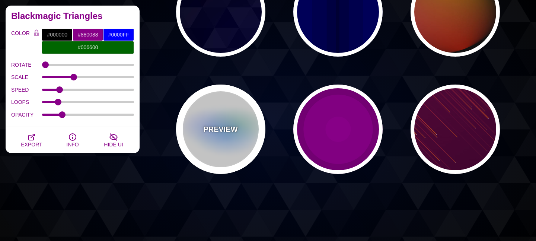
type input "999"
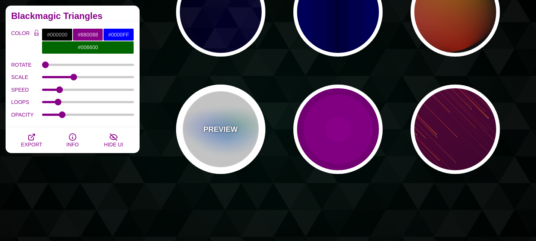
type input "0.5"
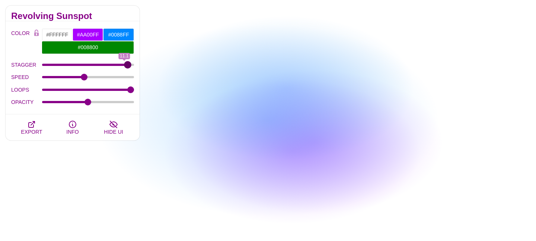
drag, startPoint x: 101, startPoint y: 63, endPoint x: 128, endPoint y: 63, distance: 26.4
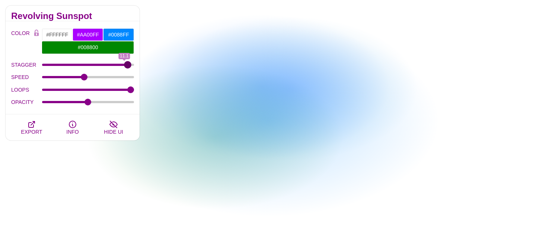
click at [128, 63] on input "STAGGER" at bounding box center [88, 64] width 92 height 3
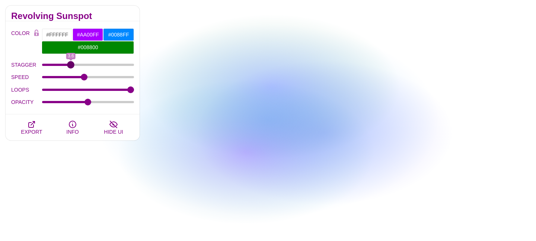
drag, startPoint x: 128, startPoint y: 63, endPoint x: 71, endPoint y: 64, distance: 56.9
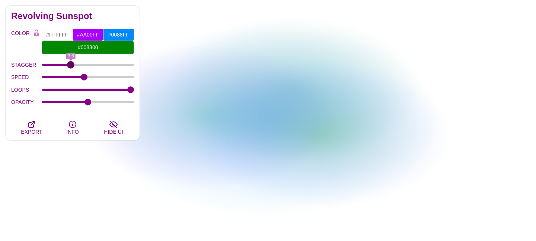
type input "3.6"
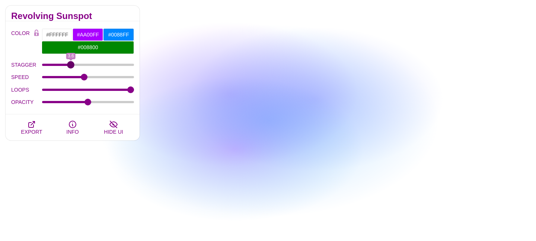
click at [71, 64] on input "STAGGER" at bounding box center [88, 64] width 92 height 3
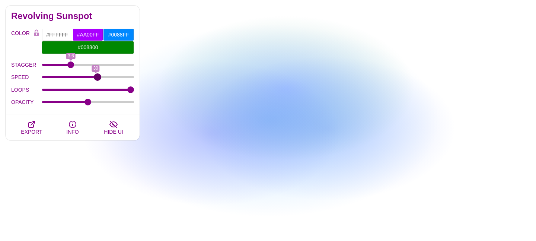
drag, startPoint x: 85, startPoint y: 77, endPoint x: 98, endPoint y: 77, distance: 12.7
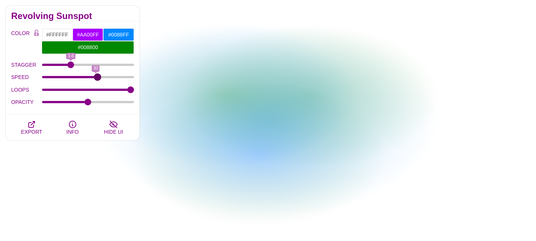
click at [98, 77] on input "SPEED" at bounding box center [88, 77] width 92 height 3
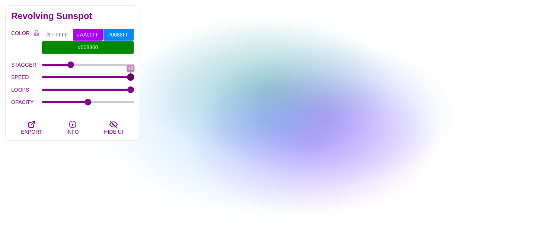
drag, startPoint x: 98, startPoint y: 77, endPoint x: 131, endPoint y: 77, distance: 32.7
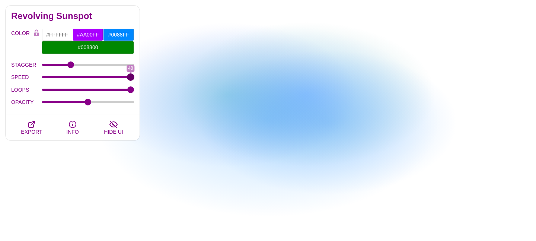
type input "48"
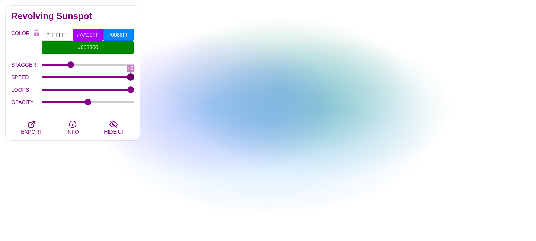
click at [131, 77] on input "SPEED" at bounding box center [88, 77] width 92 height 3
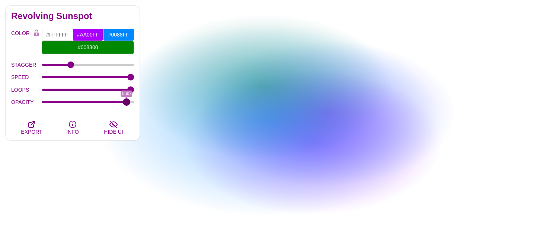
drag, startPoint x: 89, startPoint y: 102, endPoint x: 126, endPoint y: 107, distance: 36.8
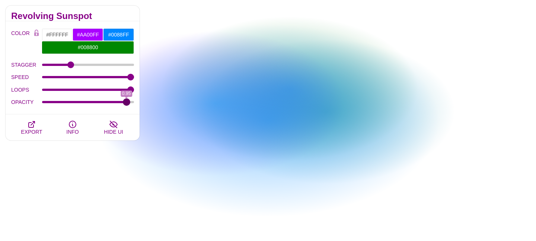
type input "0.95"
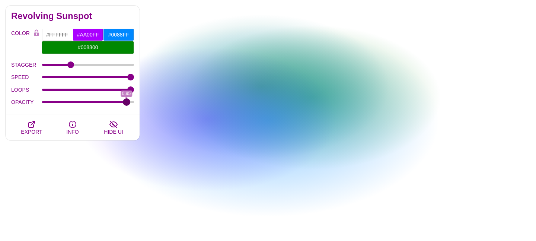
click at [126, 103] on input "OPACITY" at bounding box center [88, 101] width 92 height 3
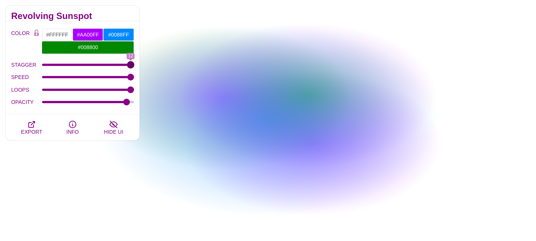
drag, startPoint x: 70, startPoint y: 63, endPoint x: 140, endPoint y: 87, distance: 74.5
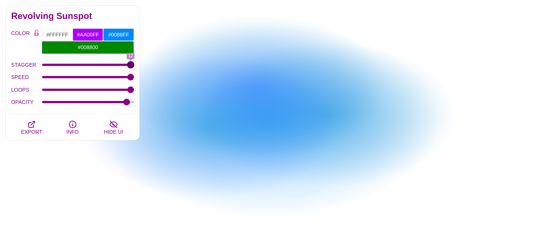
type input "12"
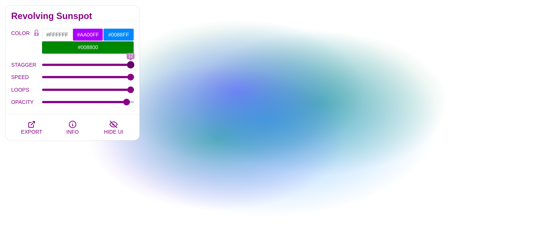
click at [134, 66] on input "STAGGER" at bounding box center [88, 64] width 92 height 3
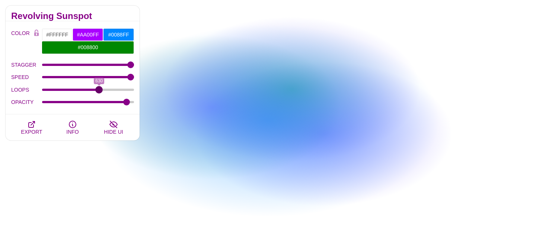
drag, startPoint x: 130, startPoint y: 90, endPoint x: 99, endPoint y: 96, distance: 31.8
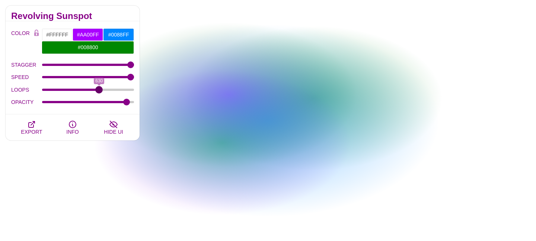
type input "630"
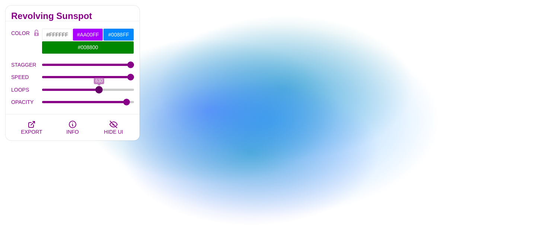
click at [99, 91] on input "LOOPS" at bounding box center [88, 89] width 92 height 3
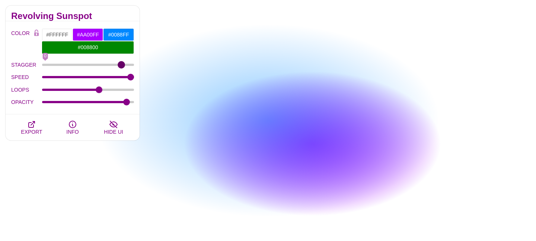
type input "12"
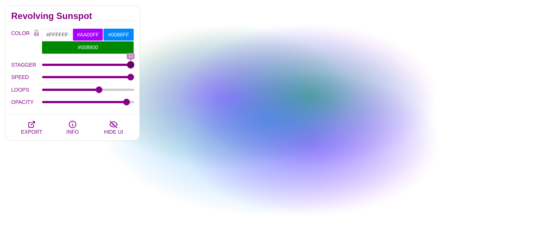
drag, startPoint x: 126, startPoint y: 65, endPoint x: 163, endPoint y: 74, distance: 37.4
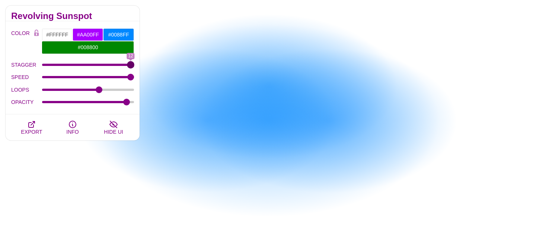
click at [134, 66] on input "STAGGER" at bounding box center [88, 64] width 92 height 3
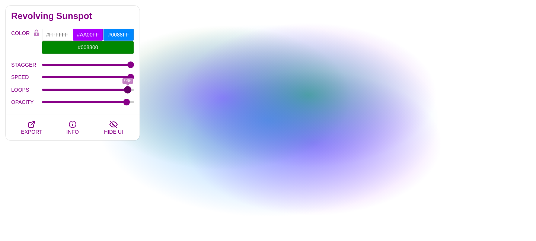
drag, startPoint x: 96, startPoint y: 91, endPoint x: 128, endPoint y: 95, distance: 32.3
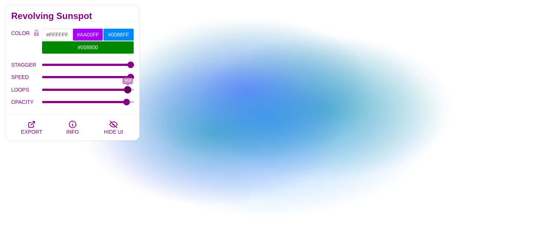
type input "966"
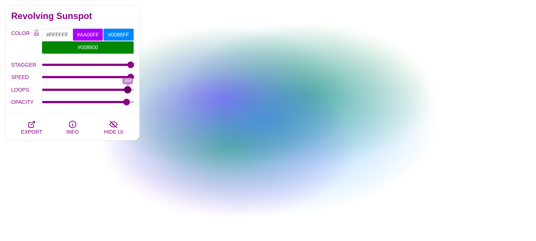
click at [128, 91] on input "LOOPS" at bounding box center [88, 89] width 92 height 3
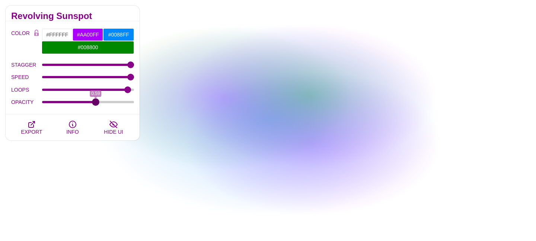
drag, startPoint x: 103, startPoint y: 102, endPoint x: 95, endPoint y: 103, distance: 8.2
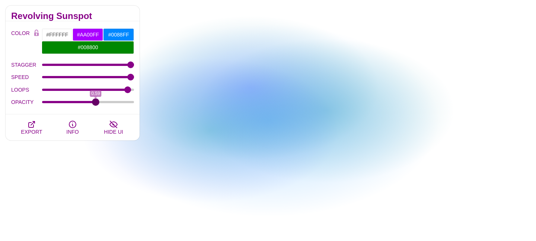
type input "0.59"
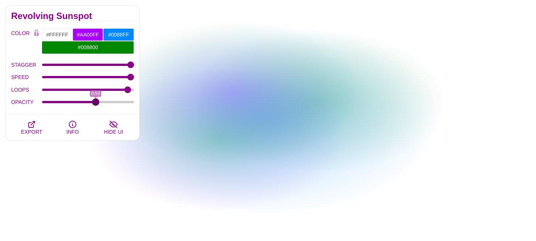
click at [95, 103] on input "OPACITY" at bounding box center [88, 101] width 92 height 3
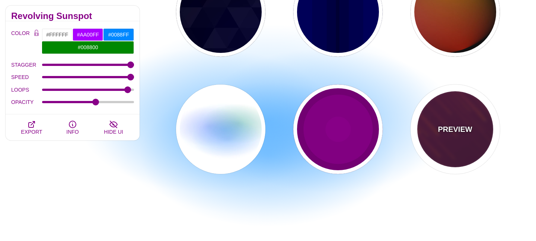
click at [453, 131] on p "PREVIEW" at bounding box center [455, 129] width 34 height 11
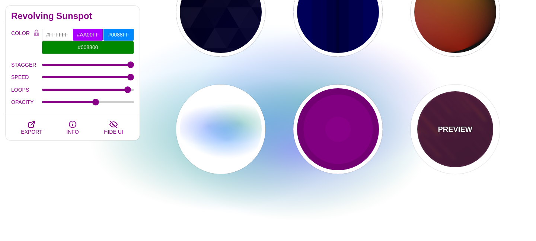
type input "#220022"
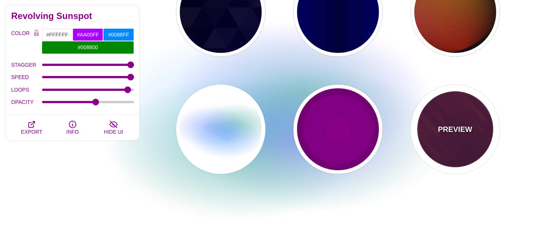
type input "#FF7700"
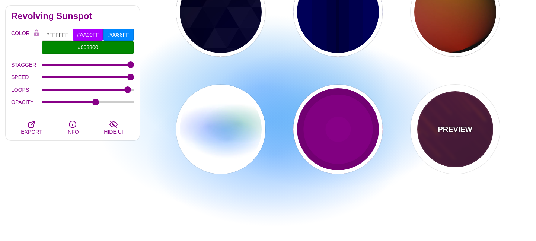
type input "#FFFFFF"
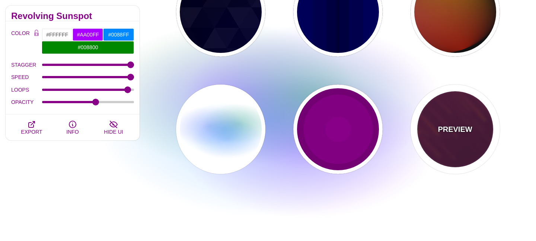
type input "10"
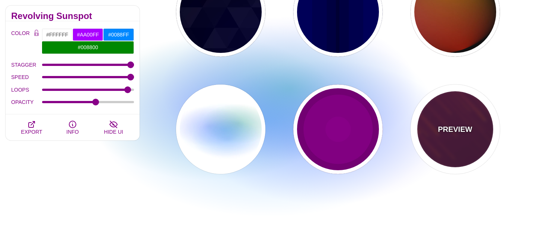
type input "999"
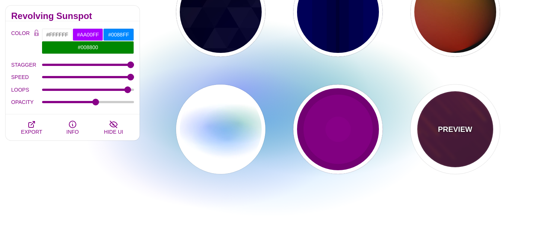
type input "3"
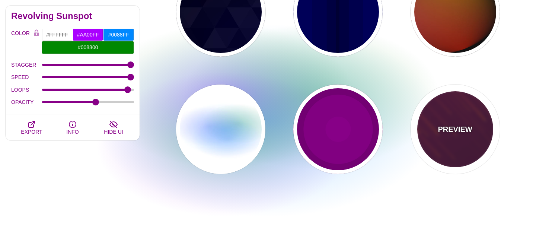
type input "1.5"
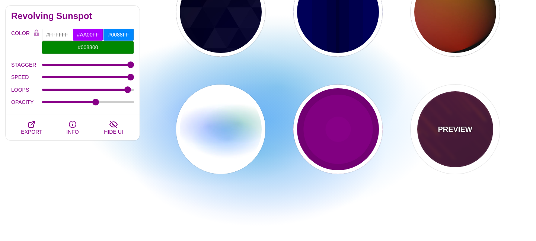
type input "1"
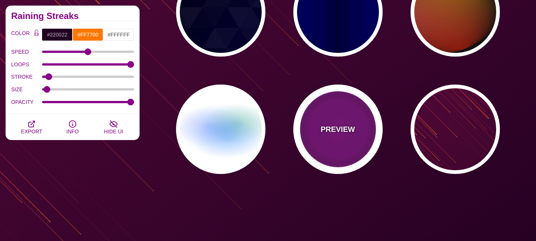
click at [333, 134] on p "PREVIEW" at bounding box center [337, 129] width 34 height 11
type input "#880088"
type input "999"
type input "5"
type input "0"
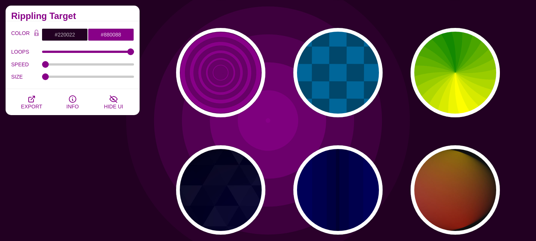
scroll to position [519, 0]
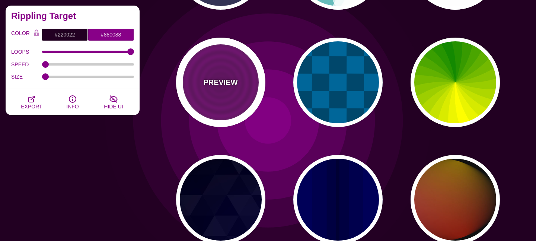
click at [227, 83] on p "PREVIEW" at bounding box center [220, 82] width 34 height 11
type input "#880088"
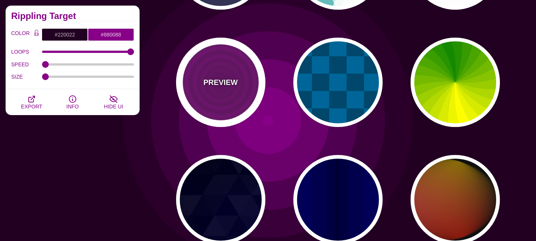
type input "#660066"
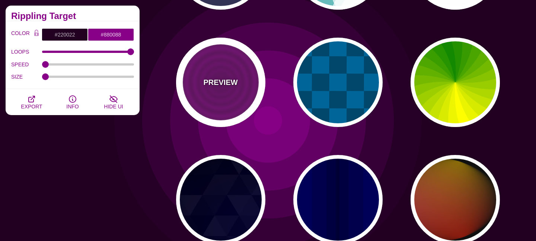
type input "15"
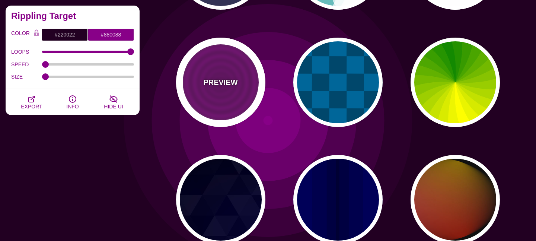
type input "0"
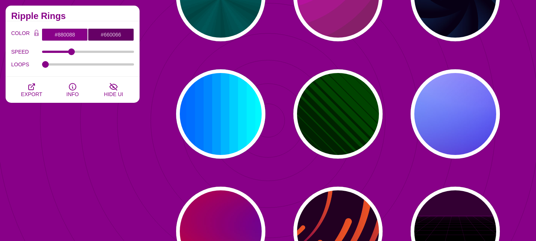
scroll to position [0, 0]
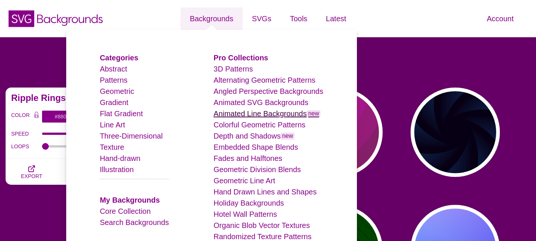
click at [284, 113] on link "Animated Line Backgrounds new" at bounding box center [267, 113] width 107 height 8
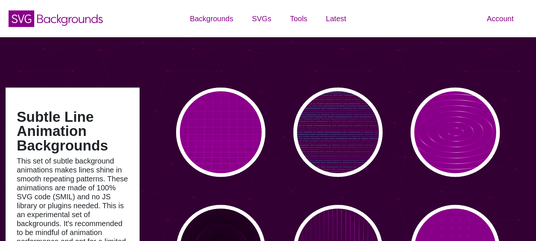
type input "#450057"
type input "#FFFFFF"
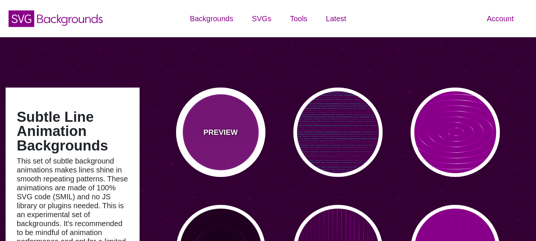
click at [221, 134] on p "PREVIEW" at bounding box center [220, 132] width 34 height 11
type input "#880088"
type input "0"
type input "5"
type input "999"
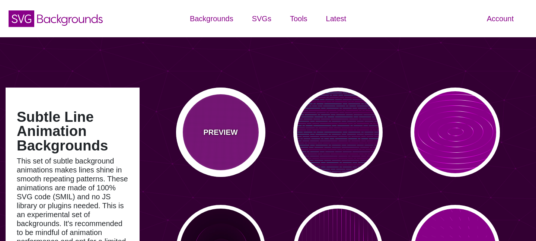
type input "0"
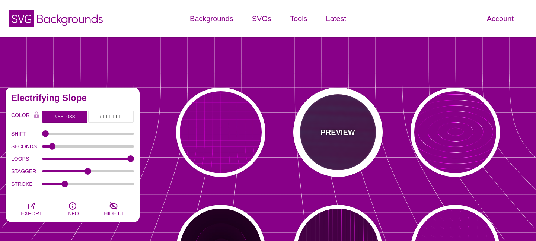
click at [338, 134] on p "PREVIEW" at bounding box center [337, 132] width 34 height 11
type input "#440044"
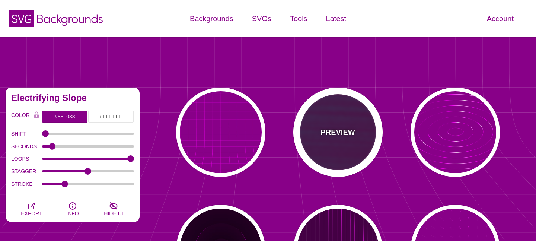
type input "#00FFFF"
type input "#FF0000"
type input "#880088"
type input "15"
type input "999"
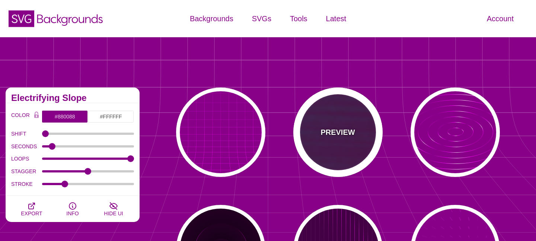
type input "1"
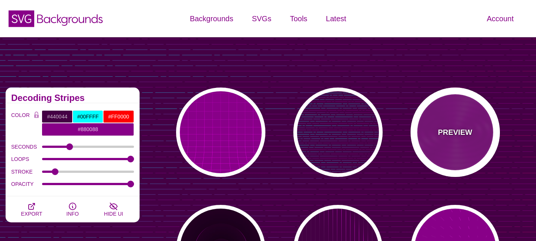
click at [445, 129] on p "PREVIEW" at bounding box center [455, 132] width 34 height 11
type input "#880088"
type input "#FF00FF"
type input "#FFFFFF"
type input "10000"
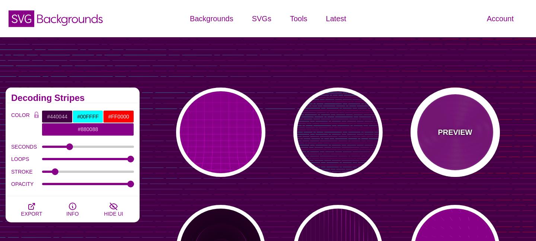
type input "99"
type input "50"
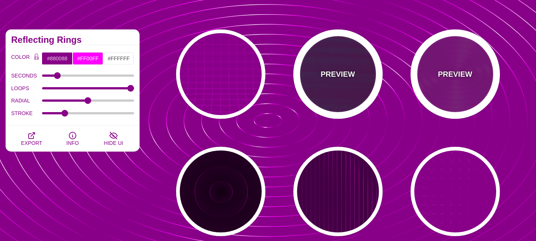
scroll to position [73, 0]
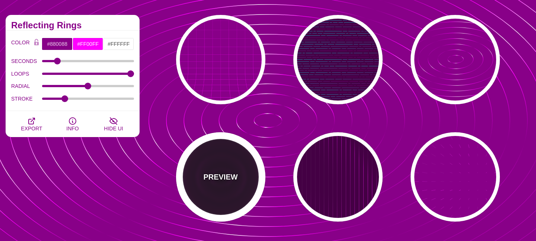
click at [221, 175] on p "PREVIEW" at bounding box center [220, 176] width 34 height 11
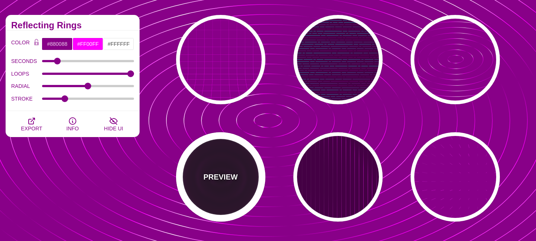
type input "#220022"
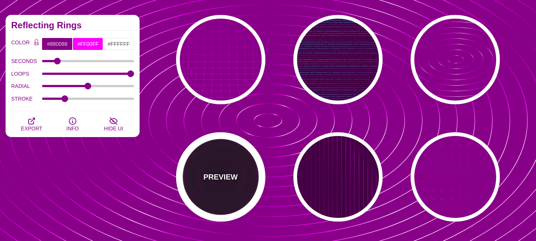
type input "#110011"
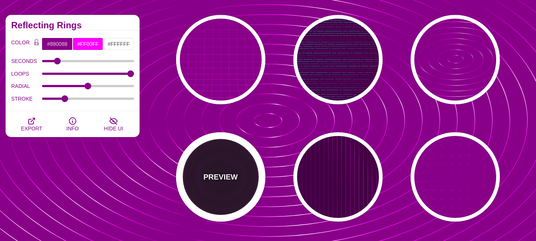
type input "6"
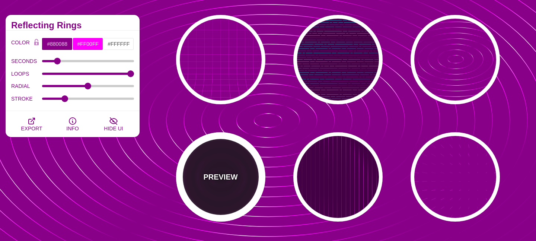
type input "999"
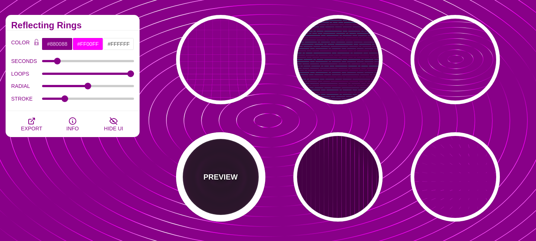
type input "1"
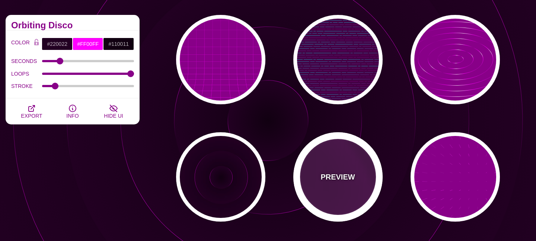
click at [342, 175] on p "PREVIEW" at bounding box center [337, 176] width 34 height 11
type input "#440044"
type input "#FFFFFF"
type input "20"
type input "0.1"
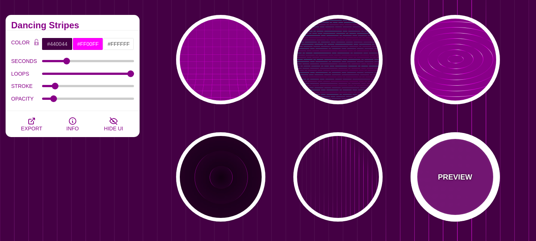
click at [447, 177] on p "PREVIEW" at bounding box center [455, 176] width 34 height 11
type input "#880088"
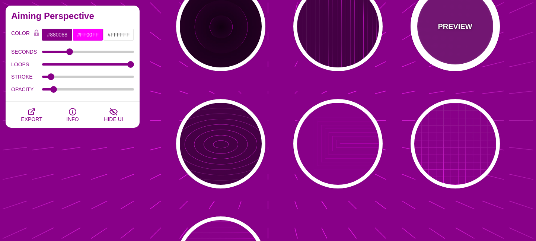
scroll to position [225, 0]
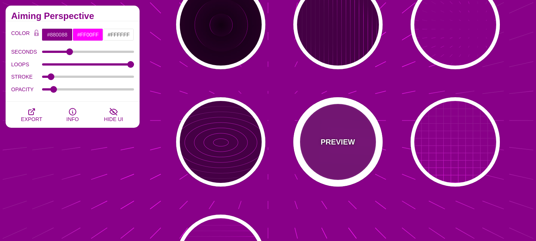
click at [343, 143] on p "PREVIEW" at bounding box center [337, 141] width 34 height 11
type input "5"
type input "0"
type input "1"
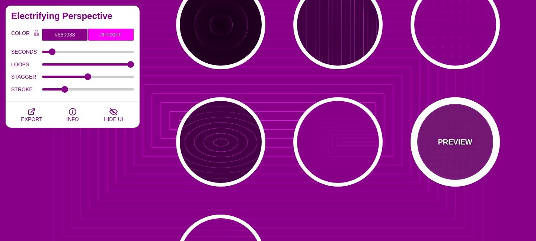
click at [451, 143] on p "PREVIEW" at bounding box center [455, 141] width 34 height 11
type input "20"
type input "1"
type input "0.1"
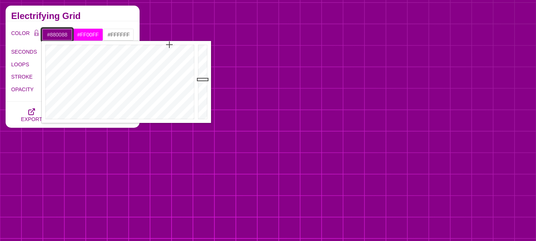
click at [58, 30] on input "#880088" at bounding box center [57, 34] width 31 height 13
click at [60, 32] on input "#880088" at bounding box center [57, 34] width 31 height 13
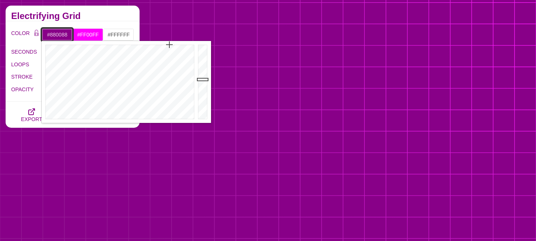
click at [60, 32] on input "#880088" at bounding box center [57, 34] width 31 height 13
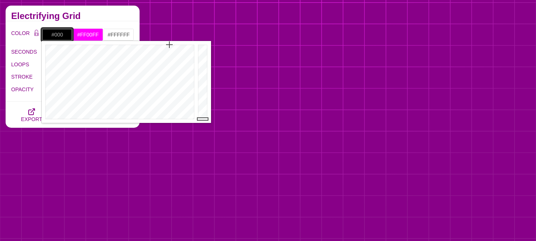
type input "#000000"
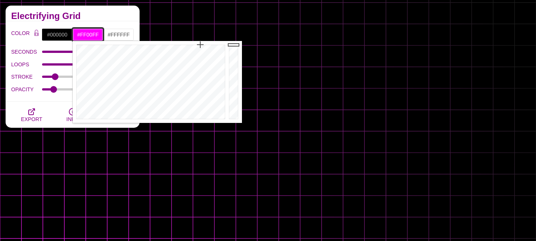
click at [89, 31] on input "#FF00FF" at bounding box center [88, 34] width 31 height 13
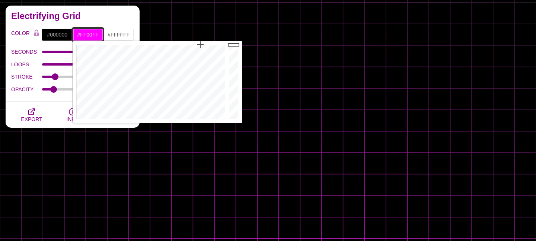
click at [89, 31] on input "#FF00FF" at bounding box center [88, 34] width 31 height 13
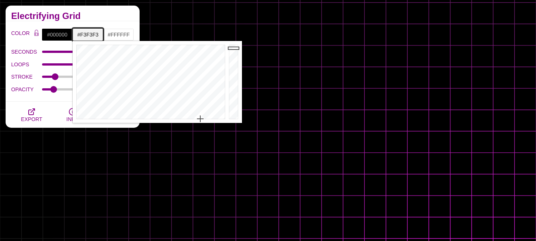
type input "#F3F3F3"
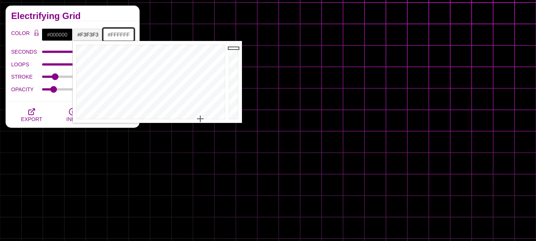
click at [118, 29] on input "#FFFFFF" at bounding box center [118, 34] width 31 height 13
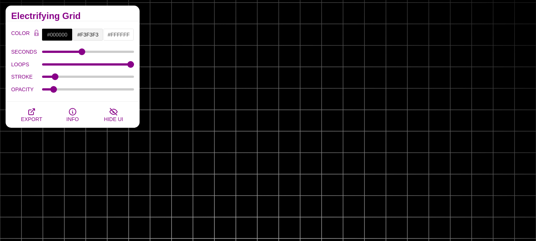
click at [121, 18] on h2 "Electrifying Grid" at bounding box center [72, 16] width 123 height 6
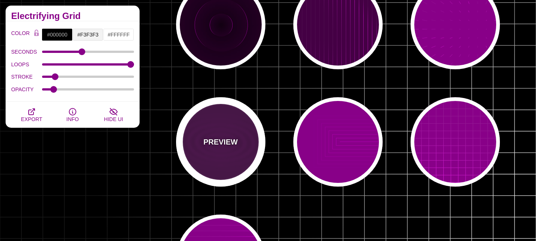
click at [222, 142] on p "PREVIEW" at bounding box center [220, 141] width 34 height 11
type input "#440044"
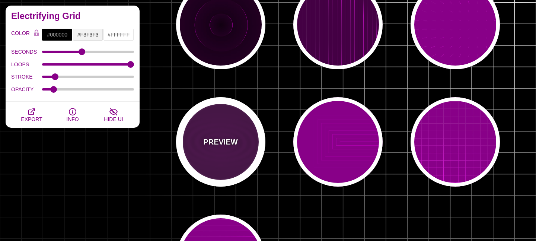
type input "#FF00FF"
type input "5"
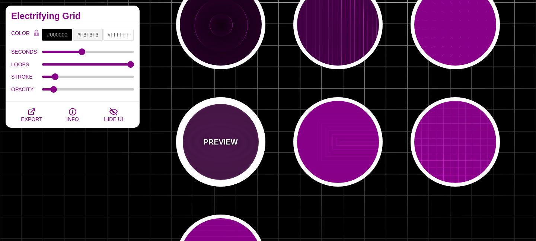
type input "0"
type input "1"
type input "0.1"
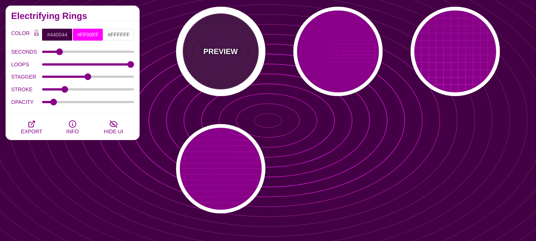
scroll to position [318, 0]
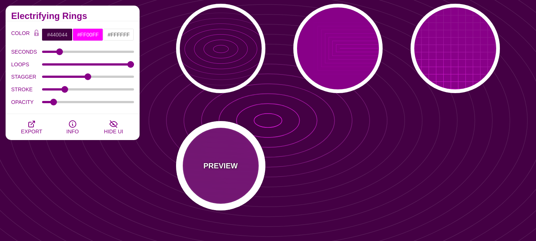
click at [223, 170] on p "PREVIEW" at bounding box center [220, 165] width 34 height 11
type input "#880088"
type input "20"
type input "1"
type input "0.1"
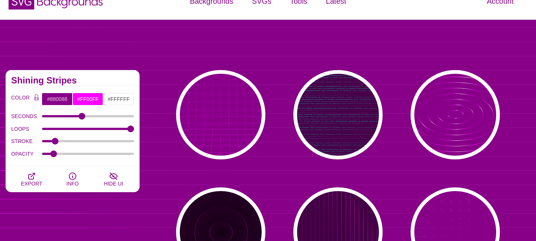
scroll to position [0, 0]
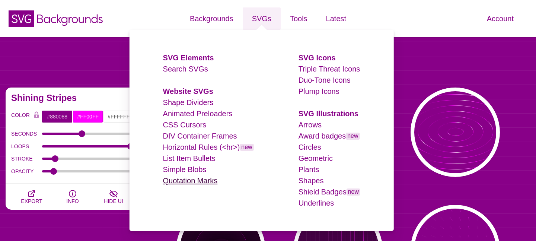
click at [199, 181] on link "Quotation Marks" at bounding box center [190, 180] width 55 height 8
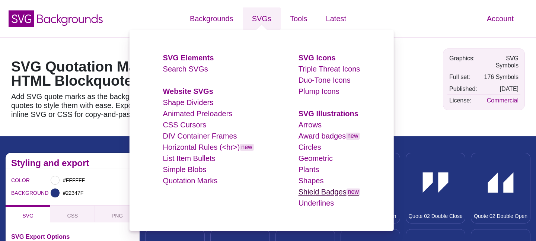
click at [322, 194] on link "Shield Badges new" at bounding box center [329, 192] width 62 height 8
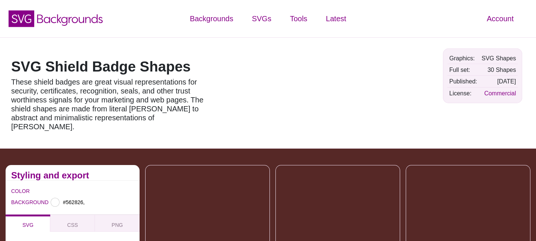
type input "#562826"
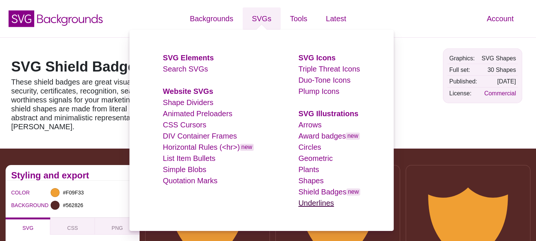
click at [322, 204] on link "Underlines" at bounding box center [316, 203] width 36 height 8
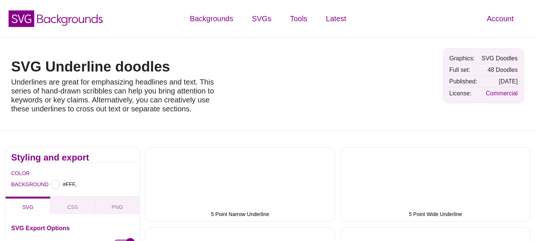
type input "#FFFFFF"
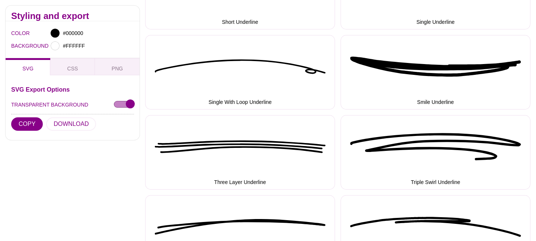
scroll to position [1232, 0]
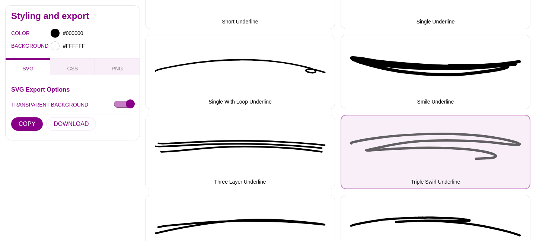
click at [428, 145] on button "Triple Swirl Underline" at bounding box center [435, 152] width 190 height 74
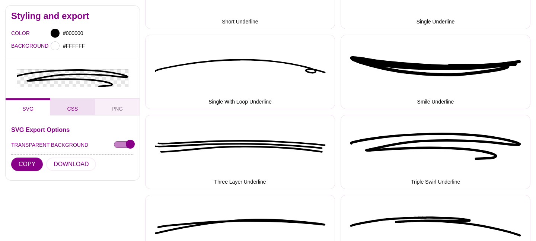
click at [76, 104] on button "CSS" at bounding box center [72, 106] width 45 height 17
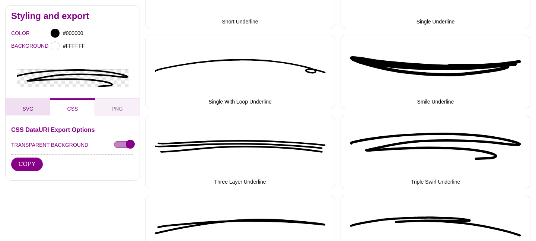
click at [36, 105] on button "SVG" at bounding box center [28, 106] width 45 height 17
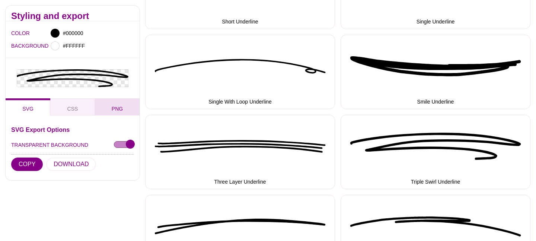
click at [120, 108] on span "PNG" at bounding box center [117, 109] width 17 height 8
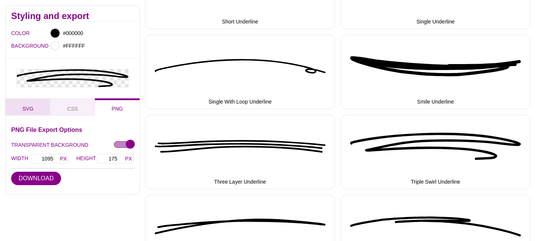
click at [27, 112] on button "SVG" at bounding box center [28, 106] width 45 height 17
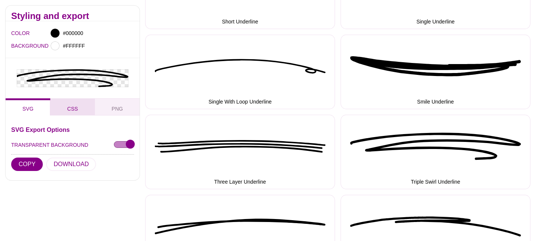
click at [63, 108] on button "CSS" at bounding box center [72, 106] width 45 height 17
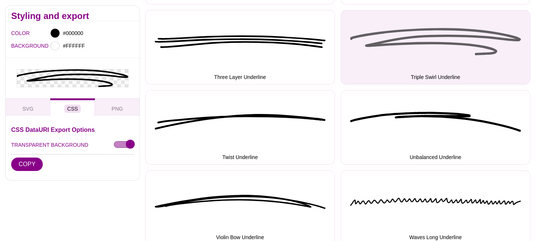
scroll to position [1337, 0]
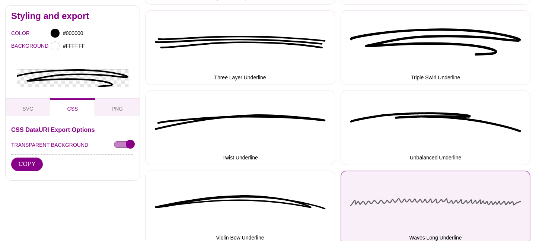
click at [443, 200] on button "Waves Long Underline" at bounding box center [435, 207] width 190 height 74
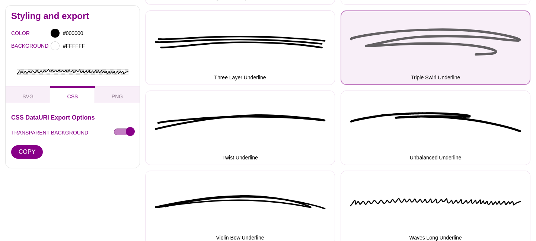
click at [414, 49] on button "Triple Swirl Underline" at bounding box center [435, 47] width 190 height 74
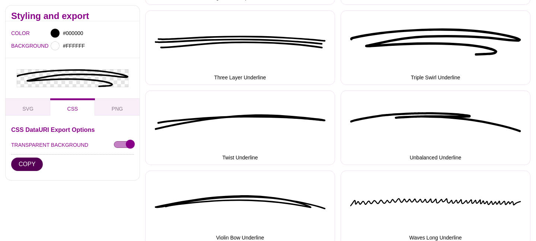
click at [30, 169] on button "COPY" at bounding box center [27, 163] width 32 height 13
click at [74, 37] on input "#000000" at bounding box center [75, 33] width 28 height 10
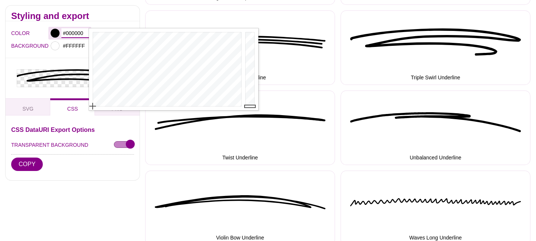
click at [74, 34] on input "#000000" at bounding box center [75, 33] width 28 height 10
type input "#F2F2F2"
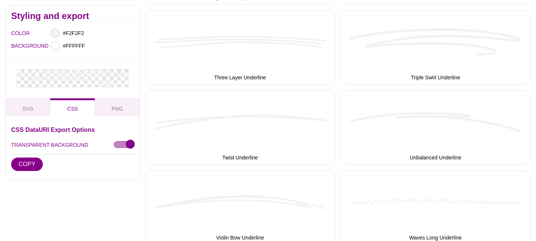
click at [77, 60] on div at bounding box center [73, 78] width 134 height 40
click at [32, 166] on button "COPY" at bounding box center [27, 163] width 32 height 13
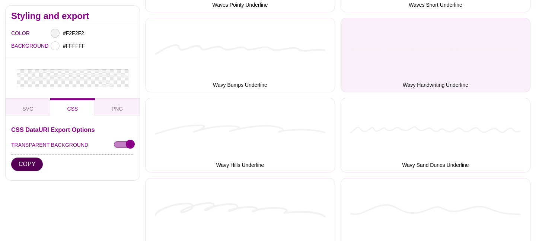
scroll to position [1650, 0]
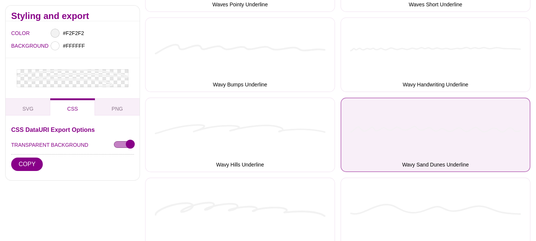
click at [453, 133] on button "Wavy Sand Dunes Underline" at bounding box center [435, 134] width 190 height 74
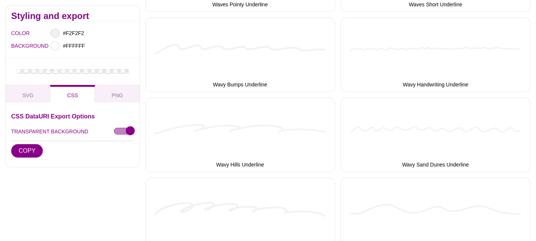
click at [10, 154] on div "SVG Export Options TRANSPARENT BACKGROUND COPY DOWNLOAD CSS DataURI Export Opti…" at bounding box center [73, 134] width 134 height 65
click at [17, 154] on button "COPY" at bounding box center [27, 150] width 32 height 13
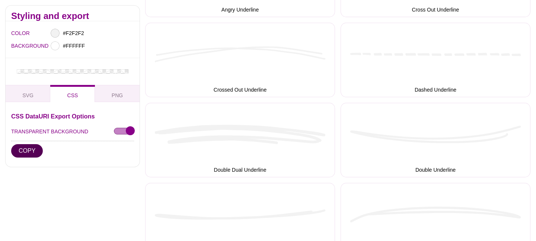
scroll to position [0, 0]
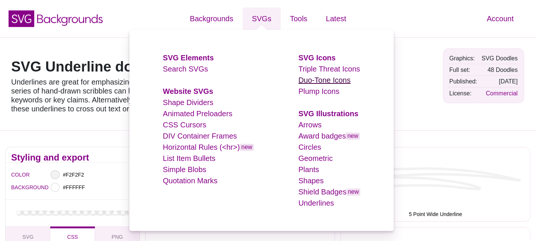
click at [314, 77] on link "Duo-Tone Icons" at bounding box center [324, 80] width 52 height 8
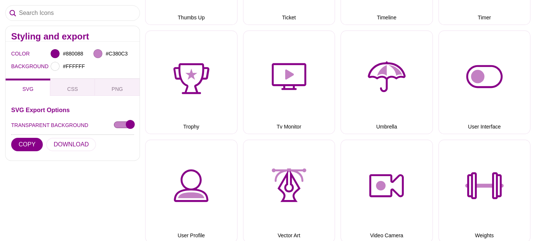
scroll to position [3807, 0]
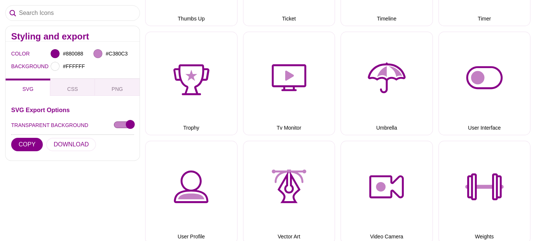
click at [72, 97] on div "SVG Export Options TRANSPARENT BACKGROUND COPY DOWNLOAD CSS DataURI Export Opti…" at bounding box center [73, 128] width 134 height 65
click at [72, 93] on button "CSS" at bounding box center [72, 87] width 45 height 17
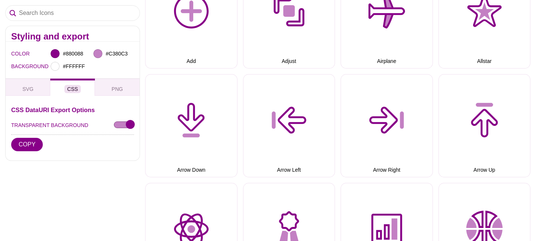
scroll to position [0, 0]
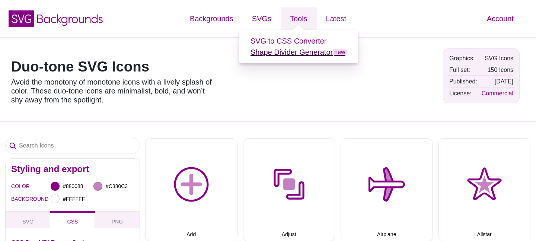
click at [287, 54] on link "Shape Divider Generator new" at bounding box center [298, 52] width 96 height 8
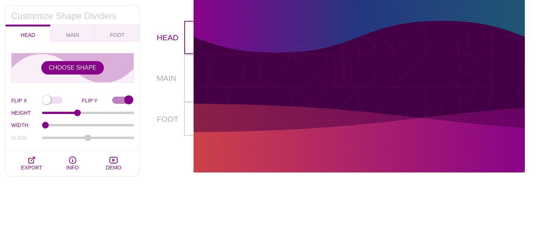
scroll to position [165, 0]
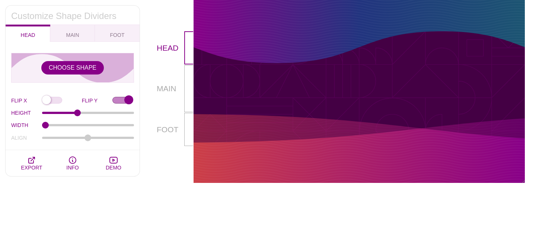
click at [188, 61] on div at bounding box center [188, 47] width 9 height 33
click at [188, 76] on div at bounding box center [188, 88] width 9 height 47
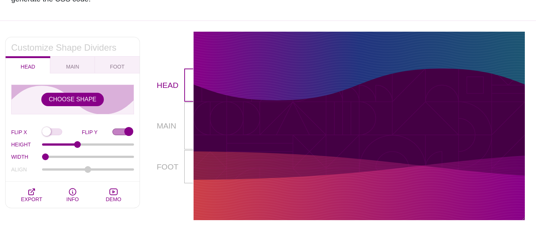
scroll to position [127, 0]
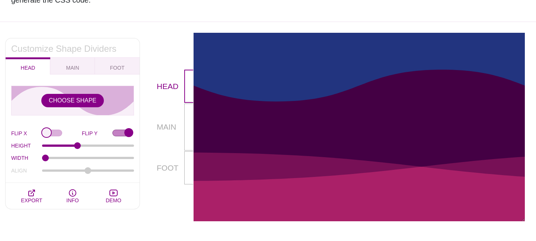
click at [49, 134] on input "FLIP X" at bounding box center [62, 133] width 40 height 8
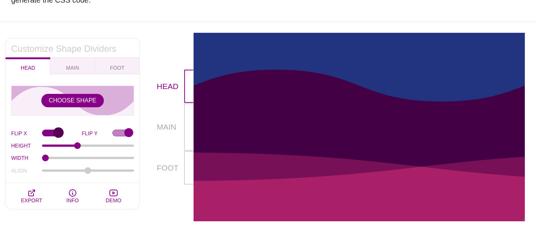
click at [49, 134] on input "FLIP X" at bounding box center [62, 133] width 40 height 8
checkbox input "false"
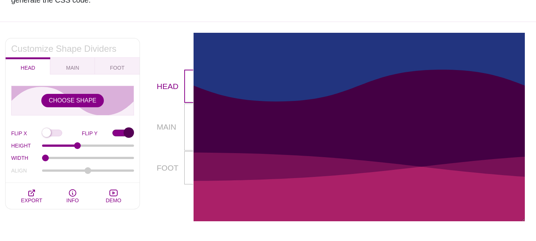
click at [126, 131] on input "FLIP Y" at bounding box center [123, 133] width 22 height 8
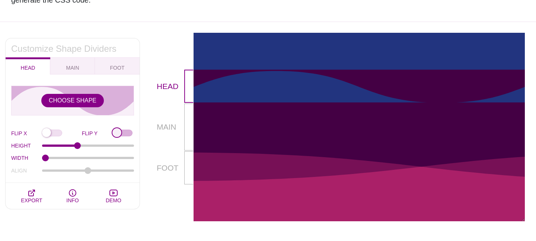
click at [126, 131] on input "FLIP Y" at bounding box center [123, 133] width 22 height 8
checkbox input "true"
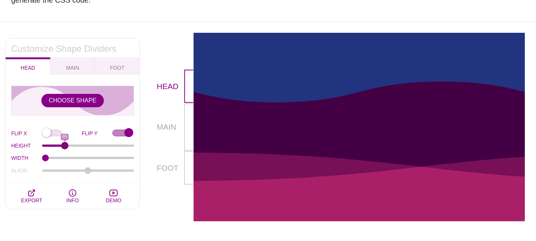
drag, startPoint x: 79, startPoint y: 146, endPoint x: 64, endPoint y: 147, distance: 14.5
type input "65"
click at [64, 147] on input "HEIGHT" at bounding box center [88, 145] width 92 height 3
click at [77, 70] on span "MAIN" at bounding box center [72, 68] width 19 height 8
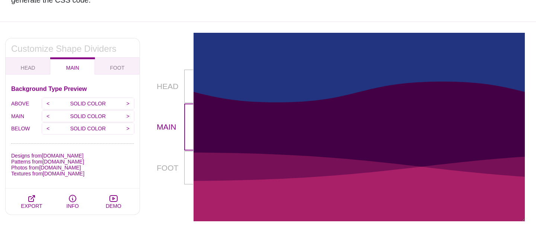
click at [97, 106] on p "SOLID COLOR" at bounding box center [88, 103] width 68 height 11
click at [95, 105] on p "SOLID COLOR" at bounding box center [88, 103] width 68 height 11
click at [93, 104] on p "SOLID COLOR" at bounding box center [88, 103] width 68 height 11
click at [125, 103] on input ">" at bounding box center [128, 103] width 12 height 11
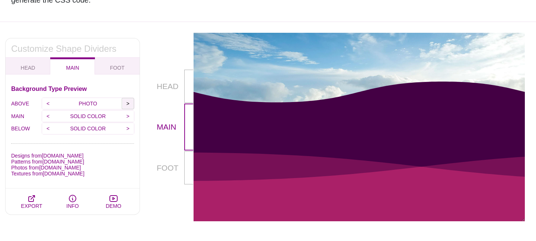
click at [125, 103] on input ">" at bounding box center [128, 103] width 12 height 11
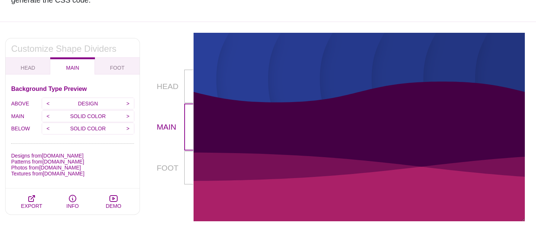
click at [93, 105] on p "DESIGN" at bounding box center [88, 103] width 68 height 11
click at [89, 103] on p "DESIGN" at bounding box center [88, 103] width 68 height 11
click at [127, 106] on input ">" at bounding box center [128, 103] width 12 height 11
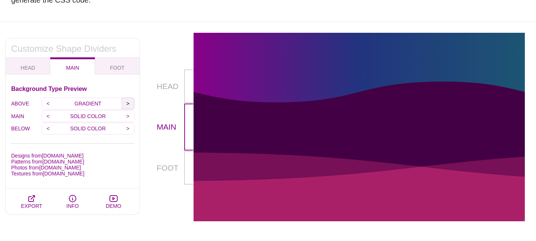
click at [127, 106] on input ">" at bounding box center [128, 103] width 12 height 11
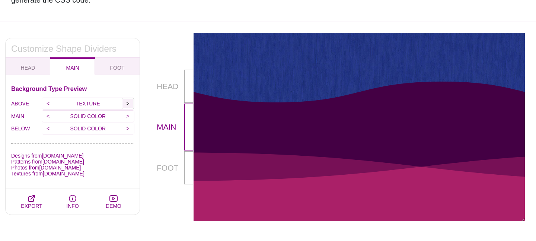
click at [127, 106] on input ">" at bounding box center [128, 103] width 12 height 11
click at [91, 104] on p "PATTERN" at bounding box center [88, 103] width 68 height 11
click at [26, 64] on button "HEAD" at bounding box center [28, 65] width 45 height 17
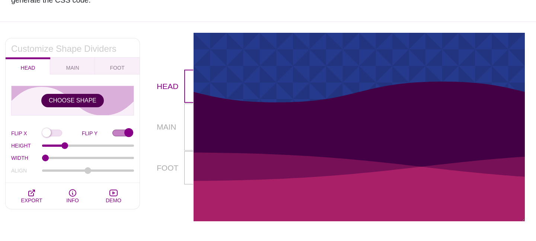
click at [66, 102] on button "CHOOSE SHAPE" at bounding box center [72, 100] width 63 height 13
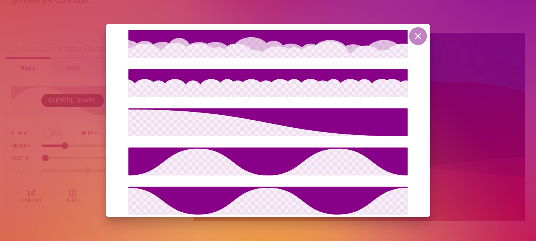
scroll to position [444, 0]
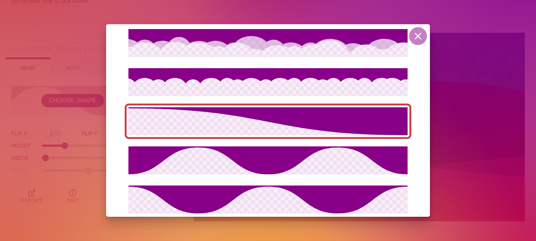
click at [310, 127] on icon at bounding box center [267, 121] width 279 height 28
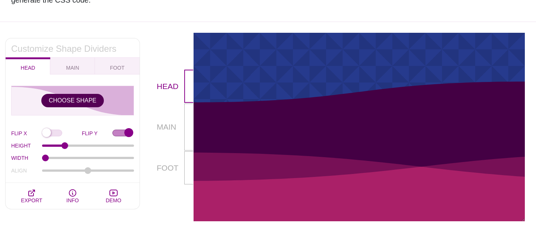
click at [74, 100] on button "CHOOSE SHAPE" at bounding box center [72, 100] width 63 height 13
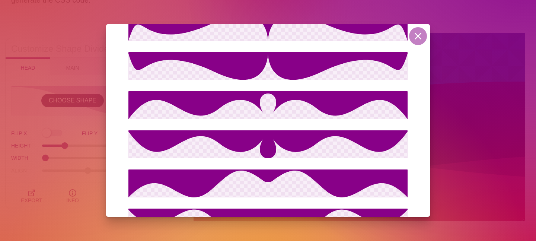
scroll to position [733, 0]
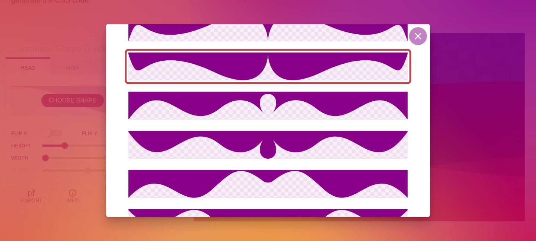
click at [259, 74] on icon at bounding box center [267, 66] width 279 height 28
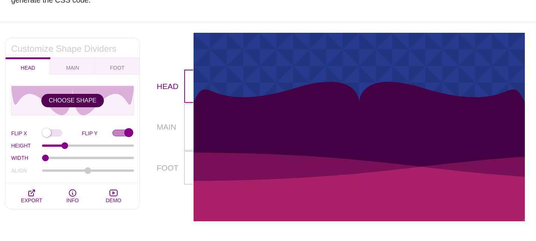
click at [83, 102] on button "CHOOSE SHAPE" at bounding box center [72, 100] width 63 height 13
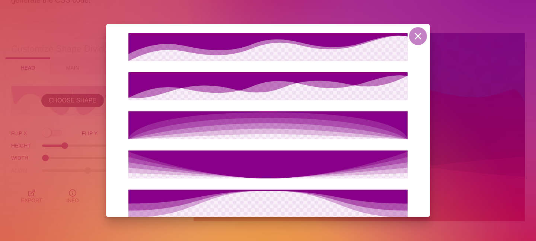
scroll to position [1695, 0]
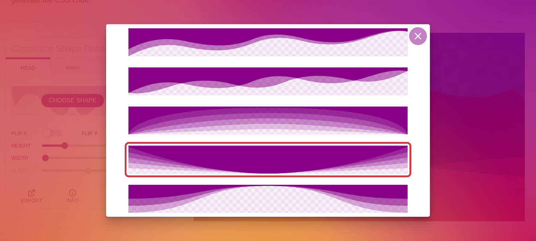
click at [263, 173] on icon at bounding box center [267, 159] width 279 height 28
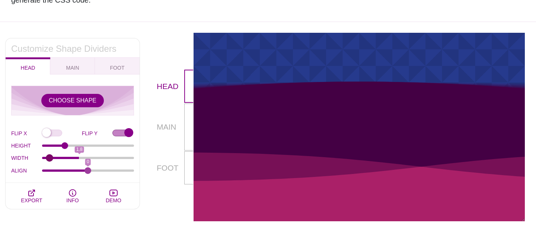
type input "1"
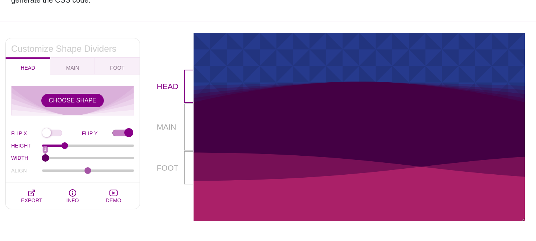
drag, startPoint x: 46, startPoint y: 160, endPoint x: 22, endPoint y: 142, distance: 30.1
click at [42, 156] on input "WIDTH" at bounding box center [88, 157] width 92 height 3
click at [74, 104] on button "CHOOSE SHAPE" at bounding box center [72, 100] width 63 height 13
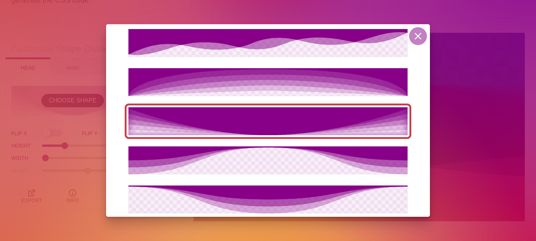
scroll to position [1733, 0]
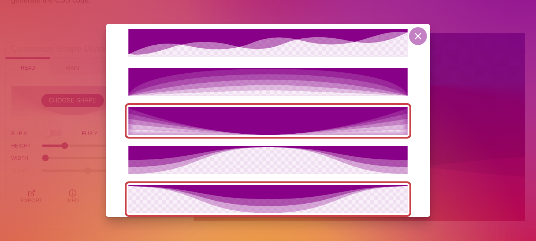
click at [241, 197] on icon at bounding box center [267, 192] width 279 height 14
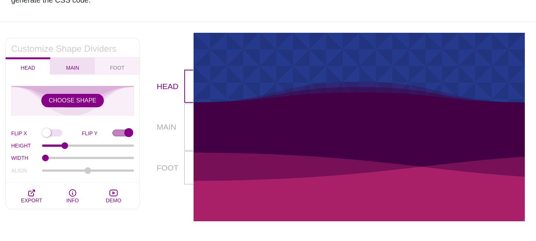
click at [72, 68] on span "MAIN" at bounding box center [72, 68] width 19 height 8
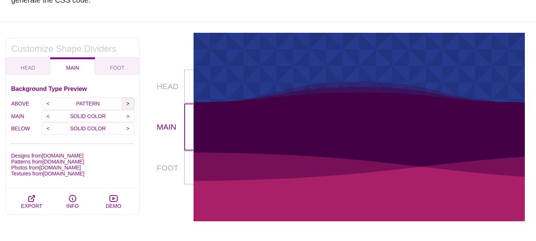
click at [128, 105] on input ">" at bounding box center [128, 103] width 12 height 11
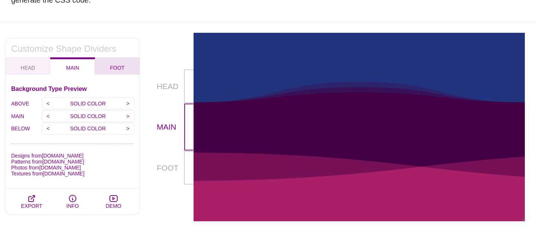
click at [122, 72] on button "FOOT" at bounding box center [117, 65] width 45 height 17
checkbox input "false"
type input "90"
type input "1.5"
type input "-75"
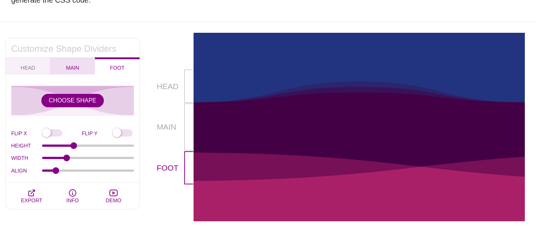
click at [75, 68] on span "MAIN" at bounding box center [72, 68] width 19 height 8
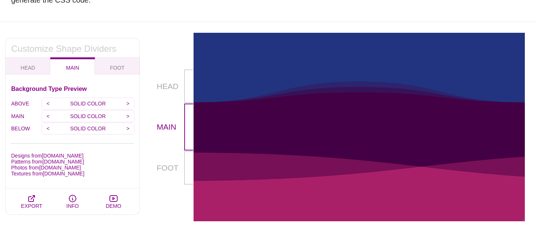
click at [77, 87] on h3 "Background Type Preview" at bounding box center [72, 89] width 123 height 6
click at [47, 116] on input "<" at bounding box center [48, 116] width 12 height 11
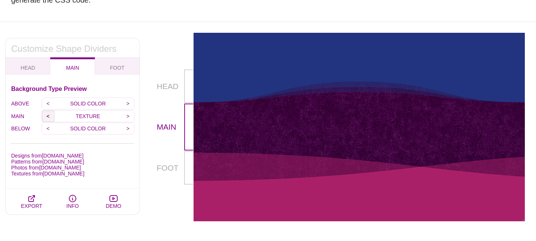
click at [47, 116] on input "<" at bounding box center [48, 116] width 12 height 11
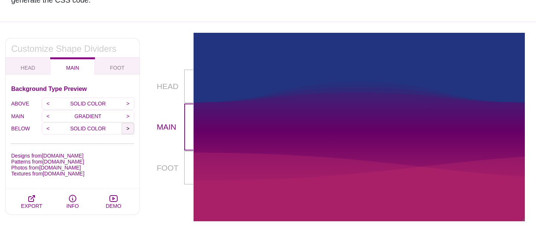
click at [131, 129] on input ">" at bounding box center [128, 128] width 12 height 11
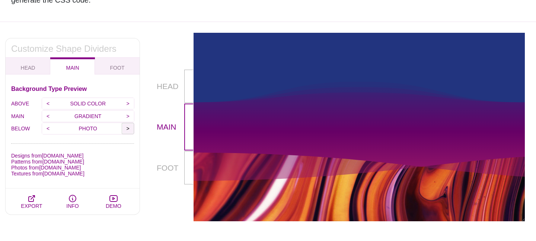
click at [131, 129] on input ">" at bounding box center [128, 128] width 12 height 11
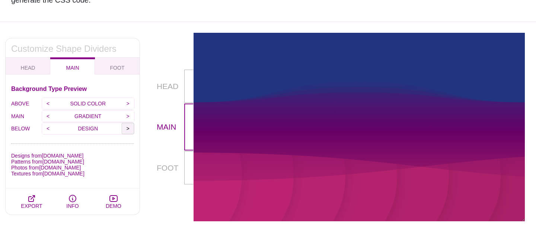
click at [131, 129] on input ">" at bounding box center [128, 128] width 12 height 11
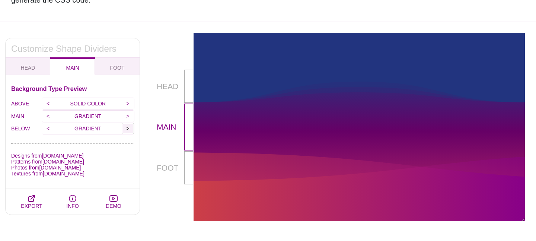
click at [131, 129] on input ">" at bounding box center [128, 128] width 12 height 11
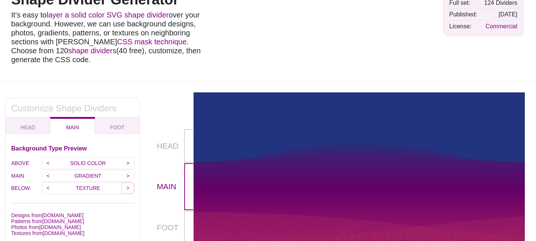
scroll to position [0, 0]
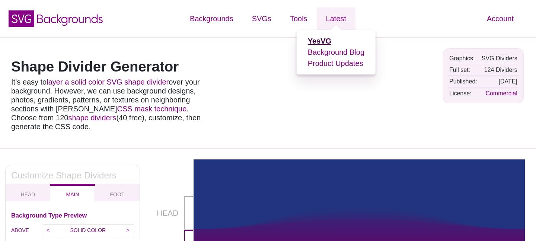
click at [323, 41] on strong "YesVG" at bounding box center [319, 41] width 23 height 8
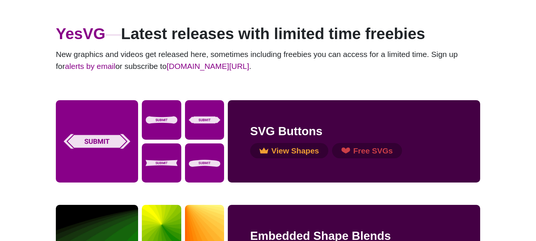
scroll to position [39, 0]
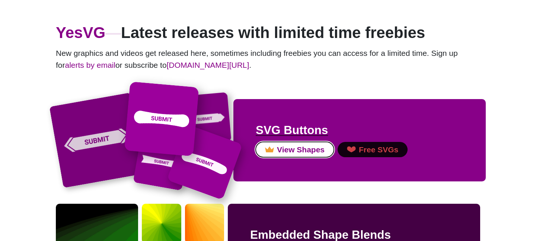
click at [288, 149] on button "View Shapes" at bounding box center [295, 150] width 78 height 16
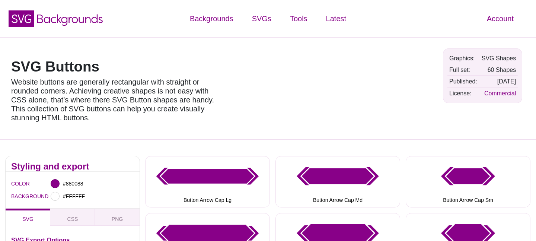
scroll to position [71, 0]
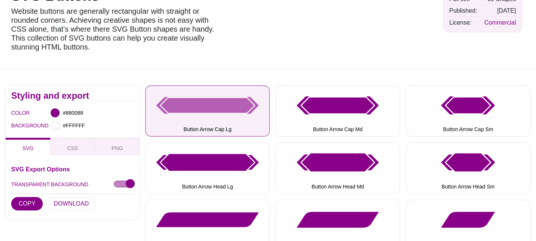
click at [239, 107] on button "Button Arrow Cap Lg" at bounding box center [207, 110] width 125 height 51
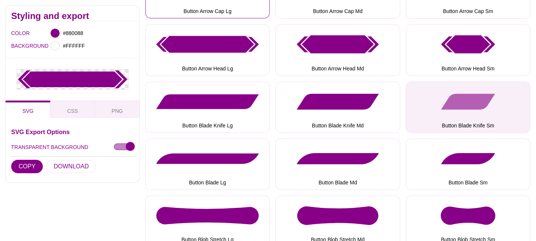
scroll to position [190, 0]
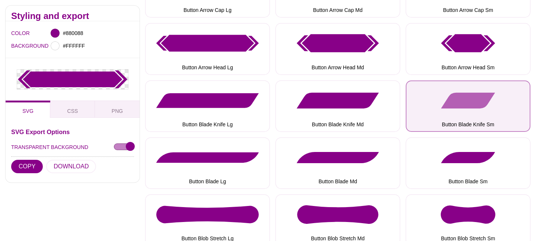
click at [471, 113] on button "Button Blade Knife Sm" at bounding box center [468, 105] width 125 height 51
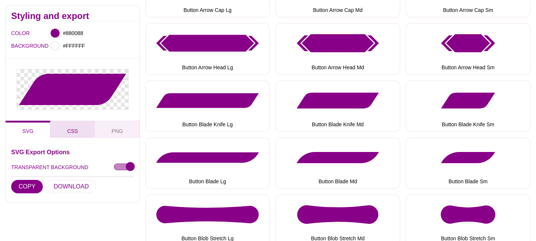
click at [68, 130] on span "CSS" at bounding box center [72, 131] width 17 height 8
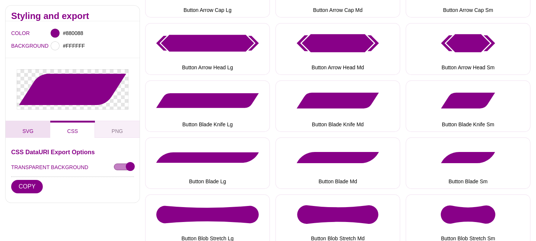
click at [24, 132] on span "SVG" at bounding box center [27, 131] width 17 height 8
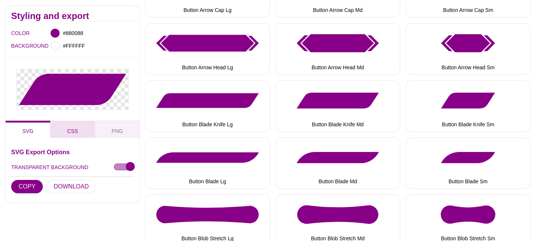
click at [78, 131] on button "CSS" at bounding box center [72, 129] width 45 height 17
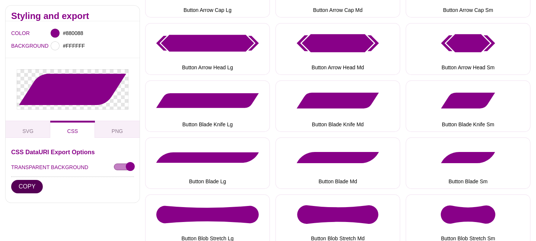
click at [36, 186] on button "COPY" at bounding box center [27, 186] width 32 height 13
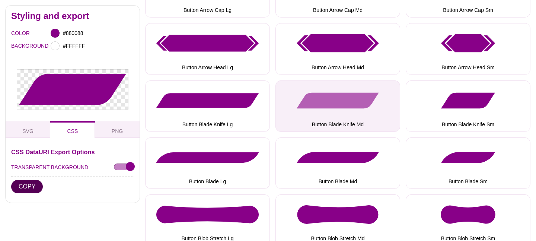
scroll to position [0, 0]
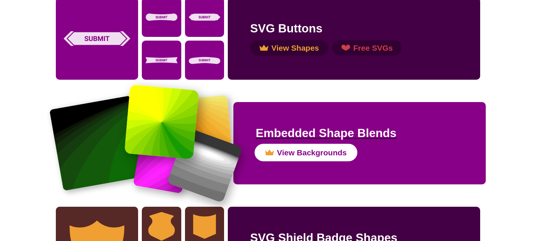
scroll to position [141, 0]
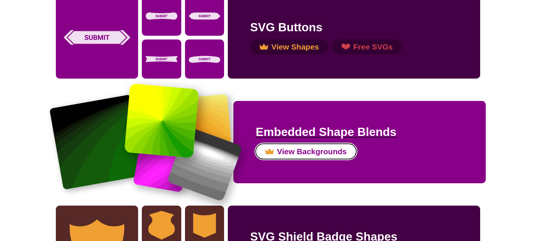
click at [311, 154] on button "View Backgrounds" at bounding box center [306, 152] width 100 height 16
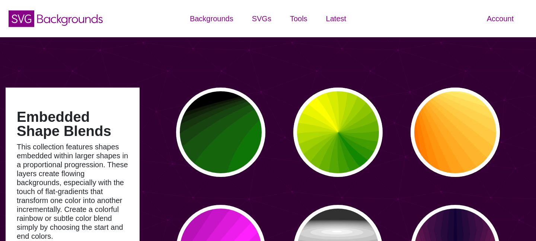
type input "#450057"
type input "#FFFFFF"
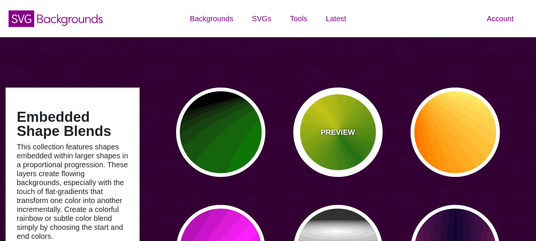
click at [343, 134] on p "PREVIEW" at bounding box center [337, 132] width 34 height 11
type input "#118800"
type input "#FFFF00"
type input "0"
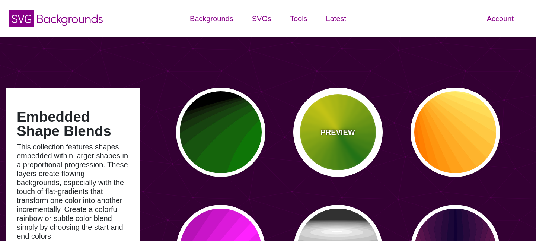
type input "0"
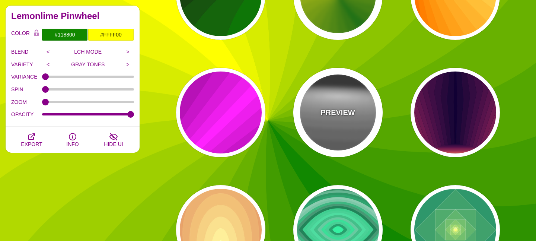
scroll to position [148, 0]
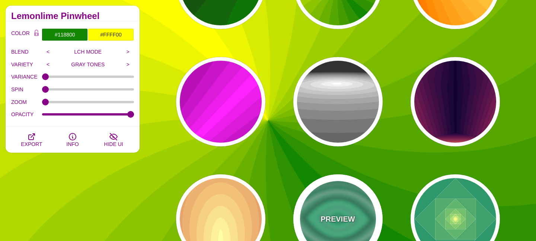
click at [332, 217] on p "PREVIEW" at bounding box center [337, 218] width 34 height 11
type input "#000000"
type input "#33FFAA"
type input "#FFFFFF"
type input "0.5"
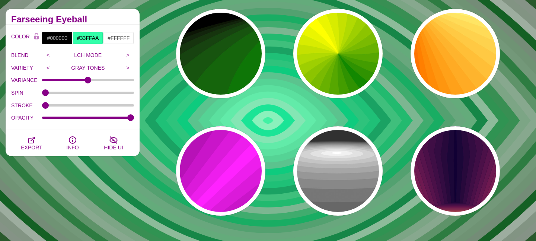
scroll to position [0, 0]
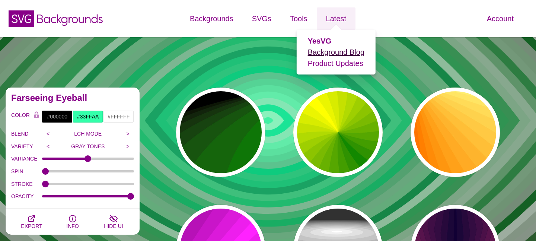
click at [330, 51] on link "Background Blog" at bounding box center [336, 52] width 57 height 8
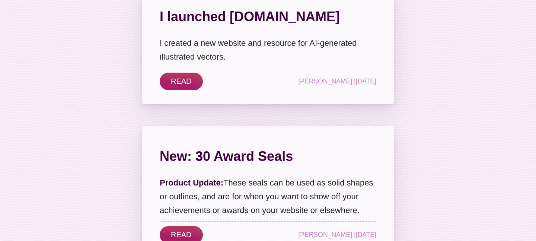
scroll to position [799, 0]
click at [187, 78] on link "READ" at bounding box center [181, 80] width 43 height 17
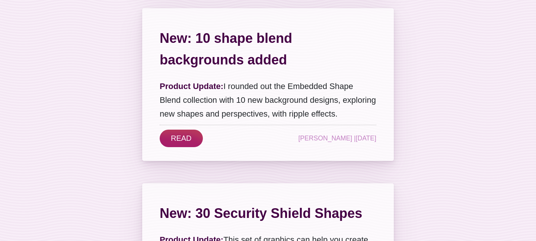
scroll to position [0, 0]
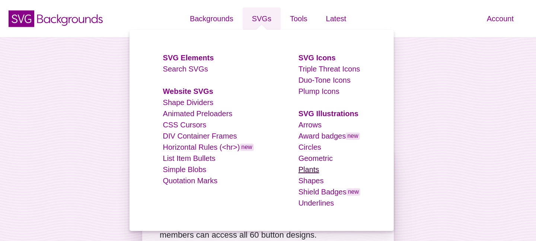
click at [316, 169] on link "Plants" at bounding box center [308, 169] width 21 height 8
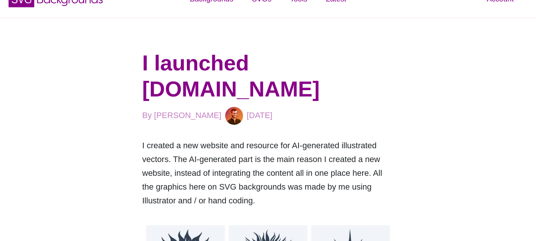
scroll to position [44, 0]
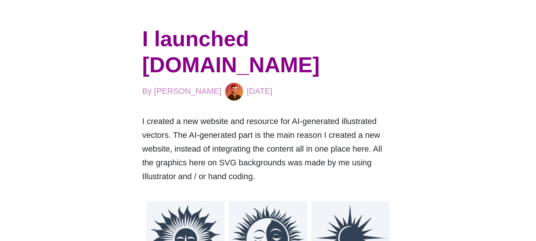
click at [222, 70] on h1 "I launched [DOMAIN_NAME]" at bounding box center [268, 52] width 252 height 52
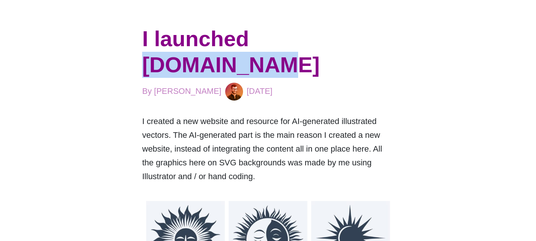
click at [222, 70] on h1 "I launched [DOMAIN_NAME]" at bounding box center [268, 52] width 252 height 52
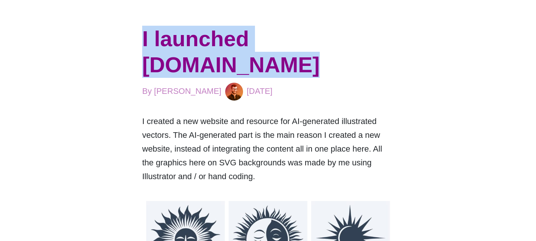
click at [222, 70] on h1 "I launched [DOMAIN_NAME]" at bounding box center [268, 52] width 252 height 52
click at [274, 64] on h1 "I launched [DOMAIN_NAME]" at bounding box center [268, 52] width 252 height 52
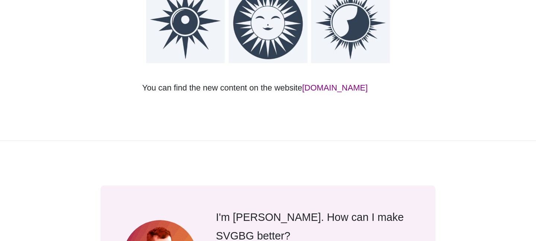
scroll to position [0, 0]
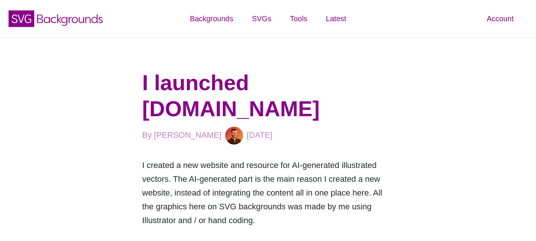
drag, startPoint x: 145, startPoint y: 110, endPoint x: 322, endPoint y: 109, distance: 176.0
click at [322, 109] on h1 "I launched [DOMAIN_NAME]" at bounding box center [268, 96] width 252 height 52
copy h1 "[DOMAIN_NAME]"
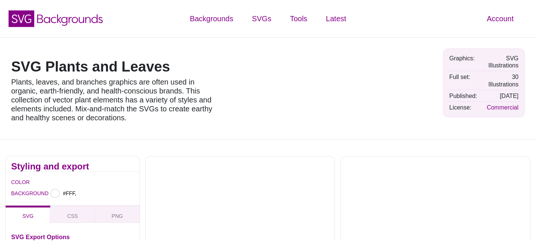
type input "#FFFFFF"
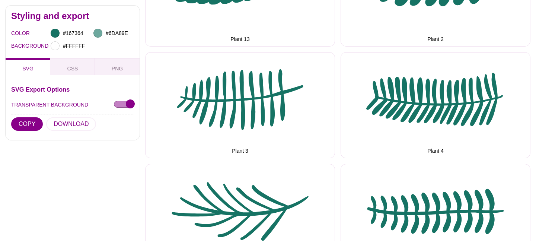
scroll to position [1219, 0]
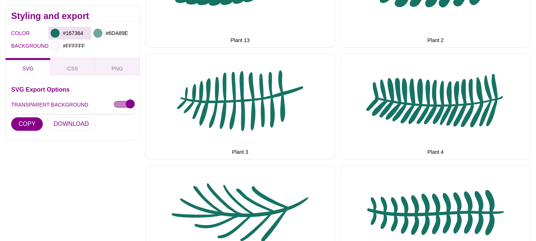
click at [58, 34] on div at bounding box center [55, 33] width 9 height 9
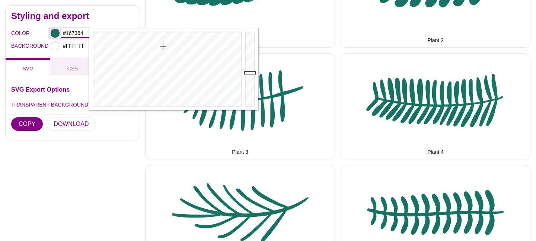
click at [76, 31] on input "#167364" at bounding box center [75, 33] width 28 height 10
type input "#F2F2F2"
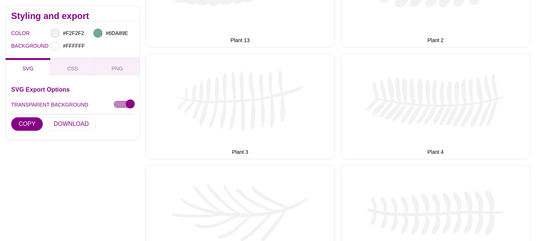
click at [69, 53] on div "COLOR #F2F2F2 #6DA89E BACKGROUND #FFFFFF" at bounding box center [73, 39] width 134 height 37
click at [115, 32] on input "#6DA89E" at bounding box center [118, 33] width 28 height 10
click at [115, 38] on div "#6DA89E" at bounding box center [112, 33] width 43 height 13
click at [115, 33] on input "#6DA89E" at bounding box center [118, 33] width 28 height 10
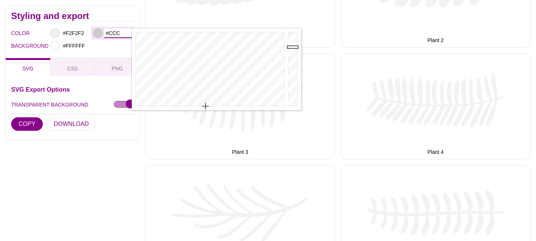
type input "#CCCCCC"
click at [128, 45] on div "#FFFFFF" at bounding box center [91, 45] width 86 height 13
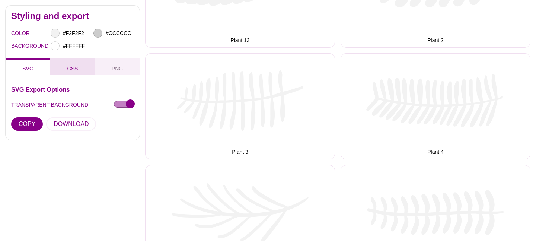
click at [78, 68] on button "CSS" at bounding box center [72, 66] width 45 height 17
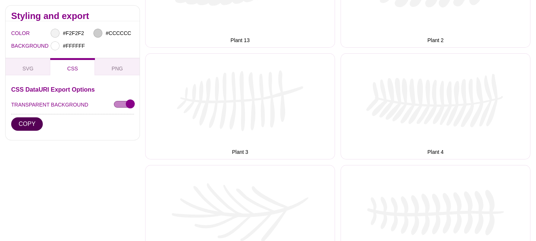
click at [33, 124] on button "COPY" at bounding box center [27, 123] width 32 height 13
click at [38, 131] on div "CSS DataURI Export Options TRANSPARENT BACKGROUND COPY" at bounding box center [72, 110] width 123 height 48
click at [36, 130] on button "COPY" at bounding box center [27, 123] width 32 height 13
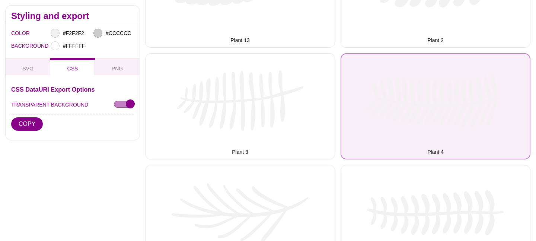
click at [407, 83] on button "Plant 4" at bounding box center [435, 106] width 190 height 106
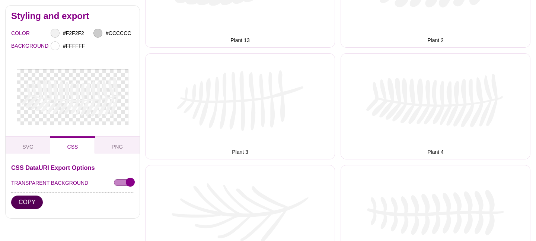
click at [27, 201] on button "COPY" at bounding box center [27, 201] width 32 height 13
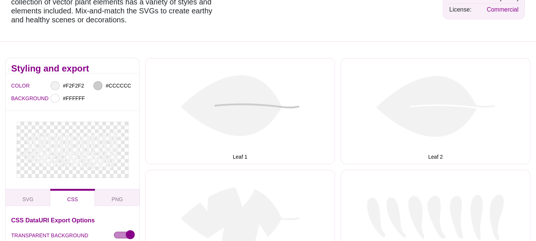
scroll to position [0, 0]
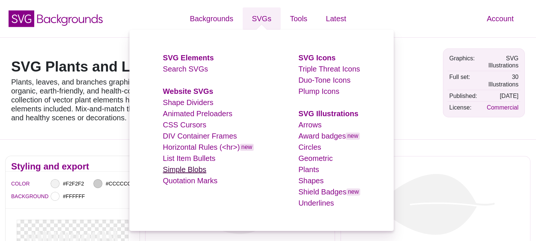
click at [187, 172] on link "Simple Blobs" at bounding box center [185, 169] width 44 height 8
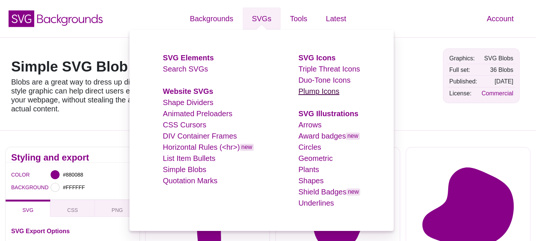
click at [315, 90] on link "Plump Icons" at bounding box center [318, 91] width 41 height 8
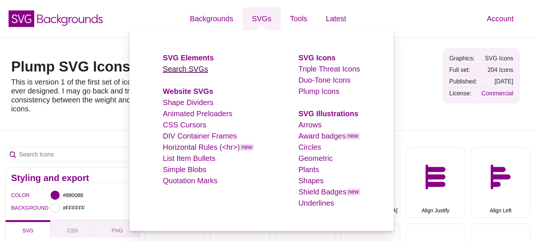
click at [188, 70] on link "Search SVGs" at bounding box center [185, 69] width 45 height 8
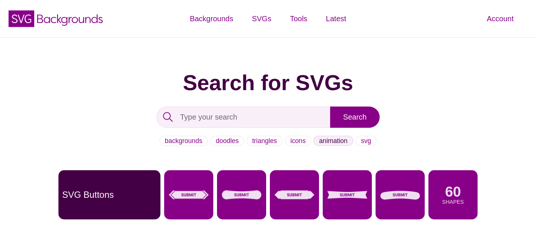
click at [333, 144] on link "animation" at bounding box center [332, 140] width 39 height 10
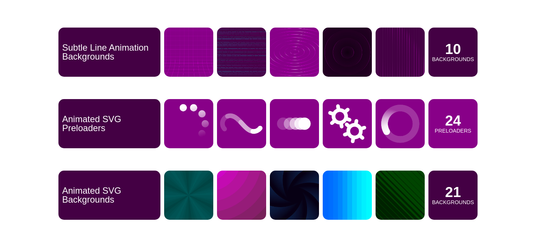
scroll to position [161, 0]
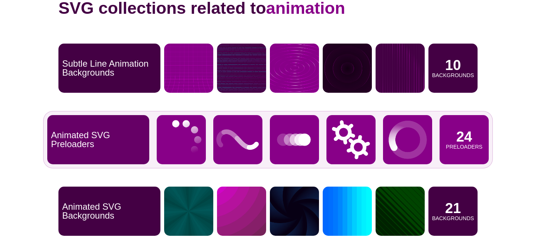
click at [243, 136] on img at bounding box center [237, 139] width 49 height 49
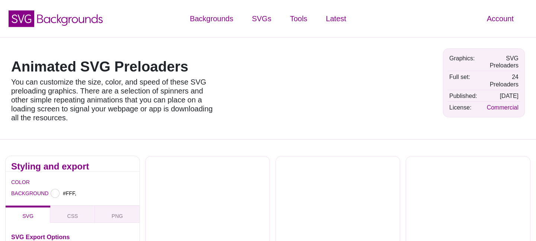
type input "#FFFFFF"
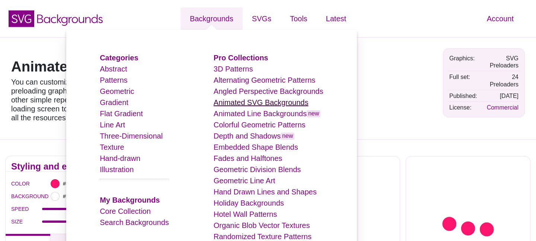
click at [231, 102] on link "Animated SVG Backgrounds" at bounding box center [261, 102] width 95 height 8
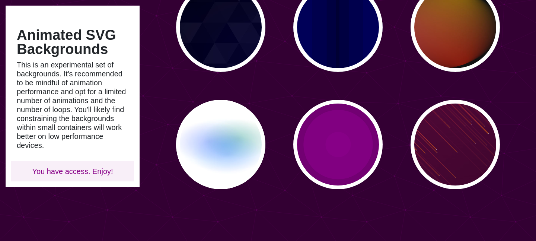
scroll to position [695, 0]
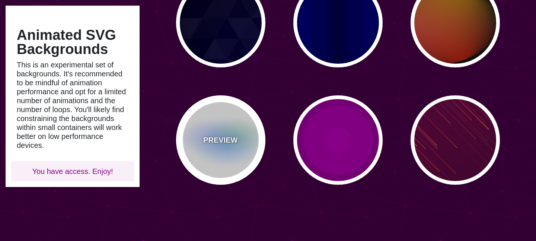
click at [229, 139] on p "PREVIEW" at bounding box center [220, 139] width 34 height 11
type input "#FFFFFF"
type input "#AA00FF"
type input "#0088FF"
type input "#008800"
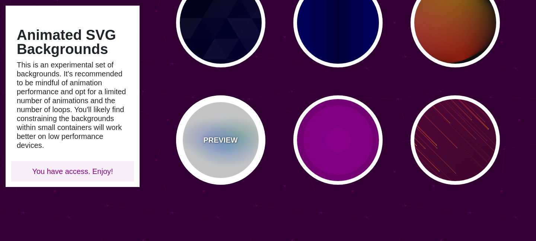
type input "8"
type input "24"
type input "999"
type input "0.5"
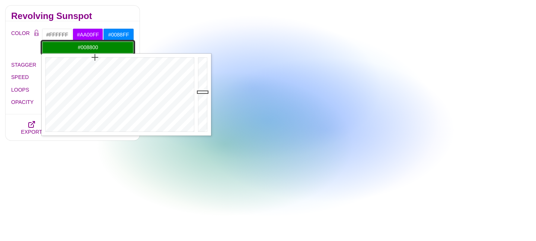
click at [116, 47] on input "#008800" at bounding box center [88, 47] width 92 height 13
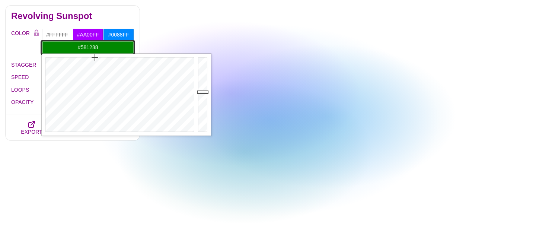
click at [159, 67] on div at bounding box center [119, 95] width 154 height 82
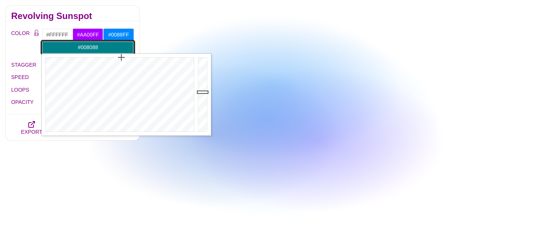
drag, startPoint x: 159, startPoint y: 67, endPoint x: 121, endPoint y: 51, distance: 41.2
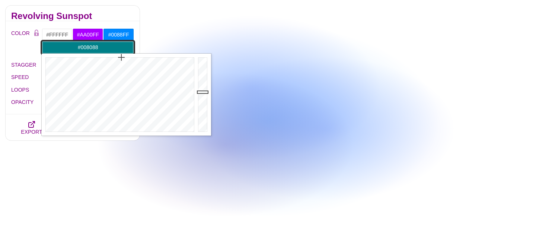
click at [121, 51] on body "SVG Backgrounds Logo Backgrounds Categories Abstract Patterns Geometric Gradien…" at bounding box center [268, 69] width 536 height 1528
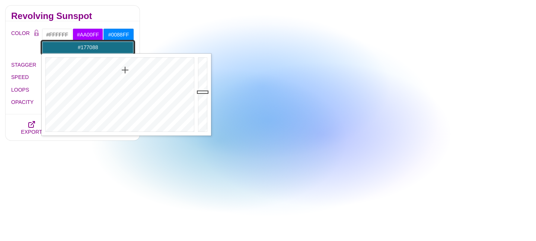
click at [125, 70] on div at bounding box center [119, 95] width 154 height 82
drag, startPoint x: 125, startPoint y: 70, endPoint x: 116, endPoint y: 60, distance: 13.4
click at [116, 60] on div at bounding box center [119, 95] width 154 height 82
click at [119, 72] on div at bounding box center [119, 95] width 154 height 82
click at [122, 71] on div at bounding box center [119, 95] width 154 height 82
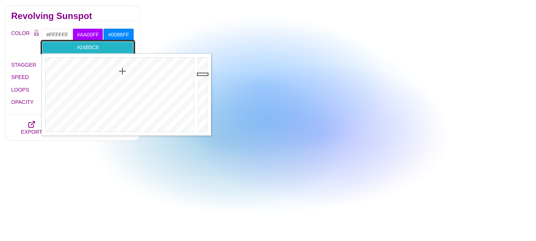
click at [205, 74] on div at bounding box center [203, 95] width 15 height 82
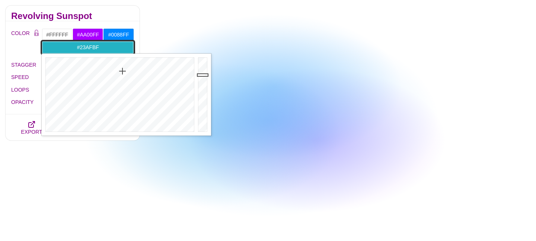
type input "#23AEBE"
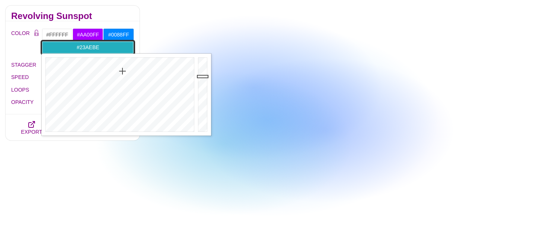
click at [205, 76] on div at bounding box center [203, 95] width 15 height 82
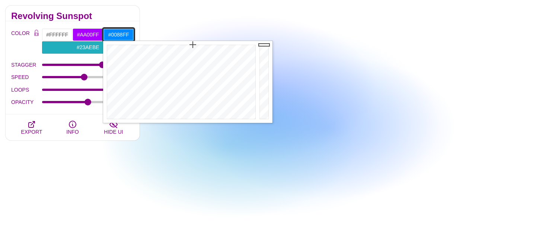
click at [119, 34] on input "#0088FF" at bounding box center [118, 34] width 31 height 13
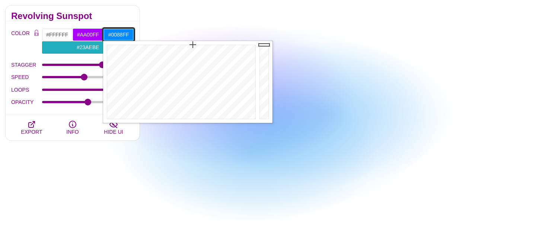
click at [119, 34] on input "#0088FF" at bounding box center [118, 34] width 31 height 13
paste input "88B8FC"
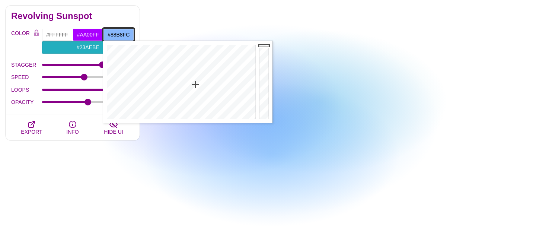
type input "#88B8FC"
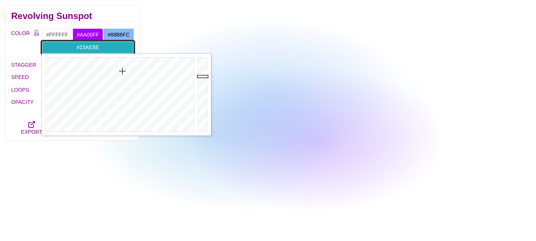
click at [87, 49] on input "#23AEBE" at bounding box center [88, 47] width 92 height 13
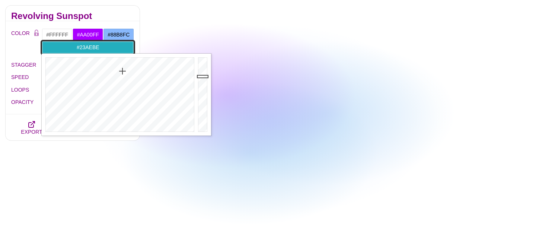
click at [92, 49] on input "#23AEBE" at bounding box center [88, 47] width 92 height 13
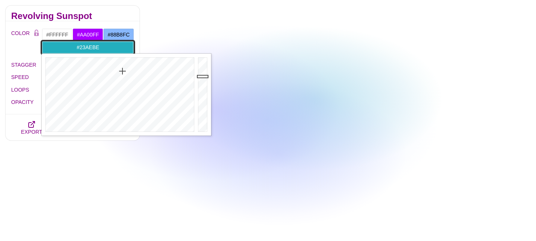
click at [92, 49] on input "#23AEBE" at bounding box center [88, 47] width 92 height 13
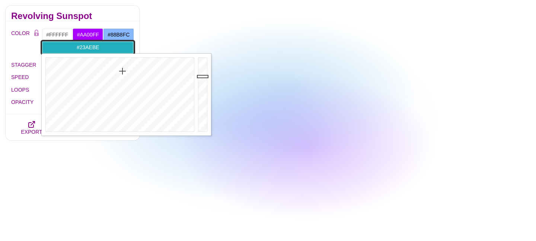
click at [92, 49] on input "#23AEBE" at bounding box center [88, 47] width 92 height 13
paste input "17EAD9"
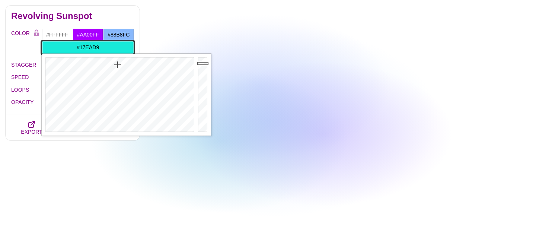
type input "#17EAD9"
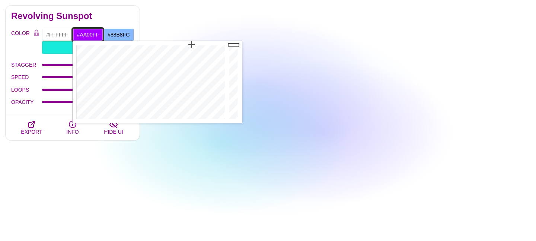
click at [85, 35] on input "#AA00FF" at bounding box center [88, 34] width 31 height 13
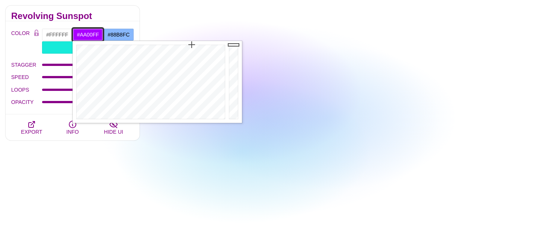
click at [85, 35] on input "#AA00FF" at bounding box center [88, 34] width 31 height 13
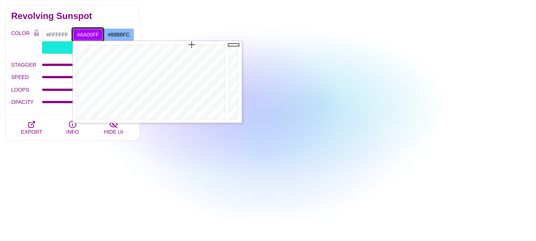
click at [85, 35] on input "#AA00FF" at bounding box center [88, 34] width 31 height 13
paste input "6078EA"
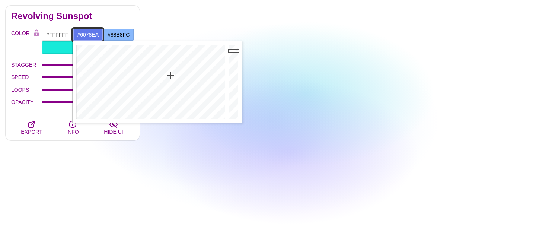
type input "#6078EA"
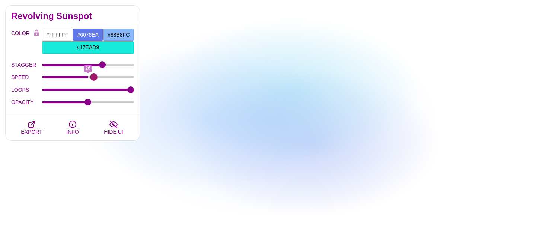
type input "29"
drag, startPoint x: 86, startPoint y: 76, endPoint x: 95, endPoint y: 76, distance: 8.2
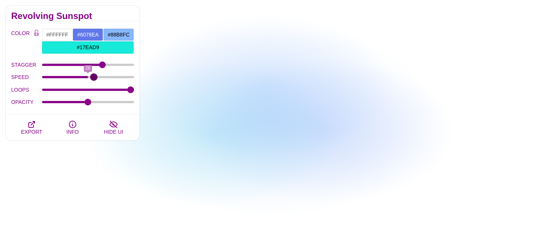
click at [95, 76] on input "SPEED" at bounding box center [88, 77] width 92 height 3
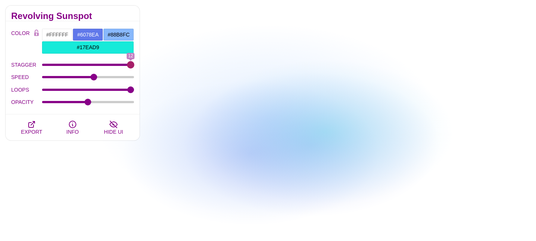
type input "12"
drag, startPoint x: 105, startPoint y: 64, endPoint x: 153, endPoint y: 65, distance: 48.4
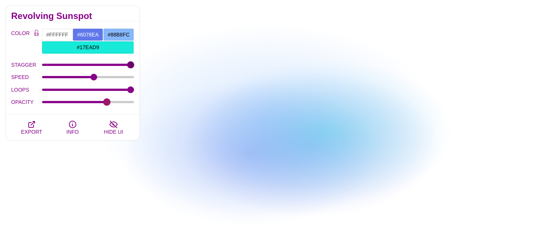
drag, startPoint x: 89, startPoint y: 102, endPoint x: 106, endPoint y: 102, distance: 17.9
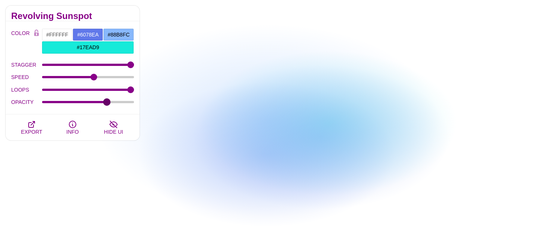
type input "0.72"
click at [106, 102] on input "OPACITY" at bounding box center [88, 101] width 92 height 3
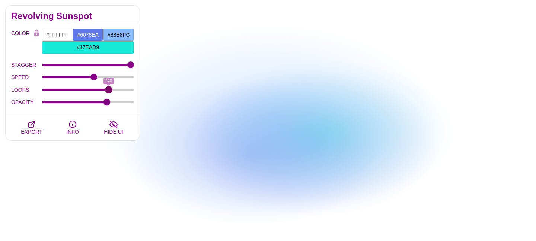
drag, startPoint x: 125, startPoint y: 90, endPoint x: 108, endPoint y: 90, distance: 16.7
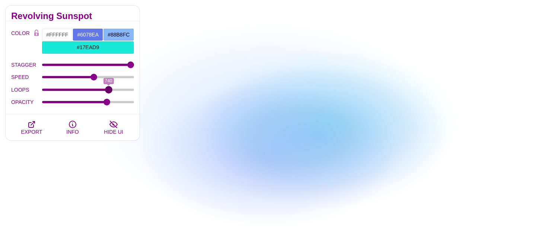
click at [108, 90] on input "LOOPS" at bounding box center [88, 89] width 92 height 3
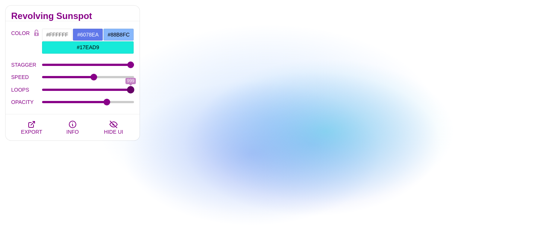
drag, startPoint x: 108, startPoint y: 90, endPoint x: 159, endPoint y: 92, distance: 50.3
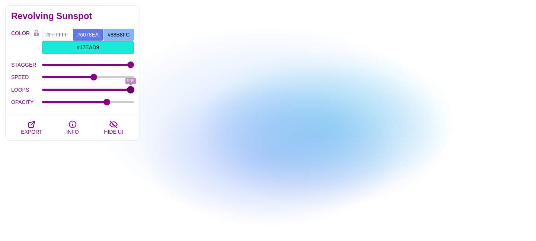
type input "999"
click at [134, 91] on input "LOOPS" at bounding box center [88, 89] width 92 height 3
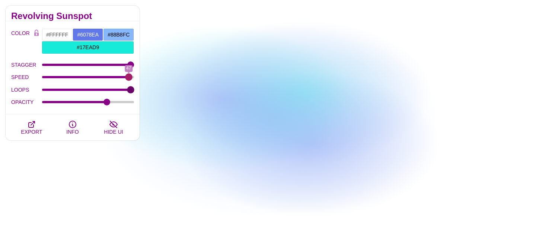
drag, startPoint x: 95, startPoint y: 76, endPoint x: 128, endPoint y: 77, distance: 32.8
click at [128, 77] on input "SPEED" at bounding box center [88, 77] width 92 height 3
drag, startPoint x: 128, startPoint y: 77, endPoint x: 138, endPoint y: 77, distance: 9.7
type input "48"
click at [134, 77] on input "SPEED" at bounding box center [88, 77] width 92 height 3
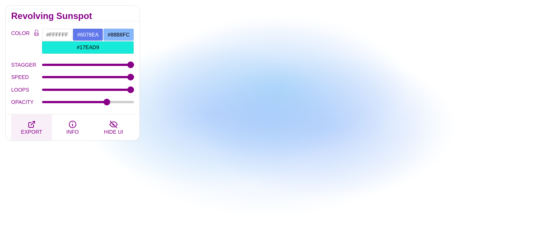
click at [38, 130] on span "EXPORT" at bounding box center [31, 132] width 21 height 6
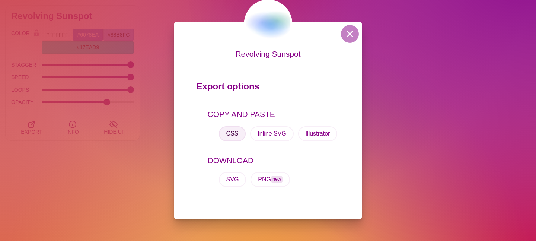
click at [240, 135] on button "CSS" at bounding box center [232, 133] width 27 height 15
click at [241, 186] on button "SVG" at bounding box center [233, 179] width 28 height 15
click at [264, 179] on button "PNG new" at bounding box center [269, 179] width 39 height 15
click at [234, 179] on button "SVG" at bounding box center [233, 179] width 28 height 15
click at [386, 136] on div "Revolving Sunspot Export options COPY AND PASTE CSS Inline SVG Illustrator DOWN…" at bounding box center [268, 120] width 536 height 241
